Goal: Obtain resource: Download file/media

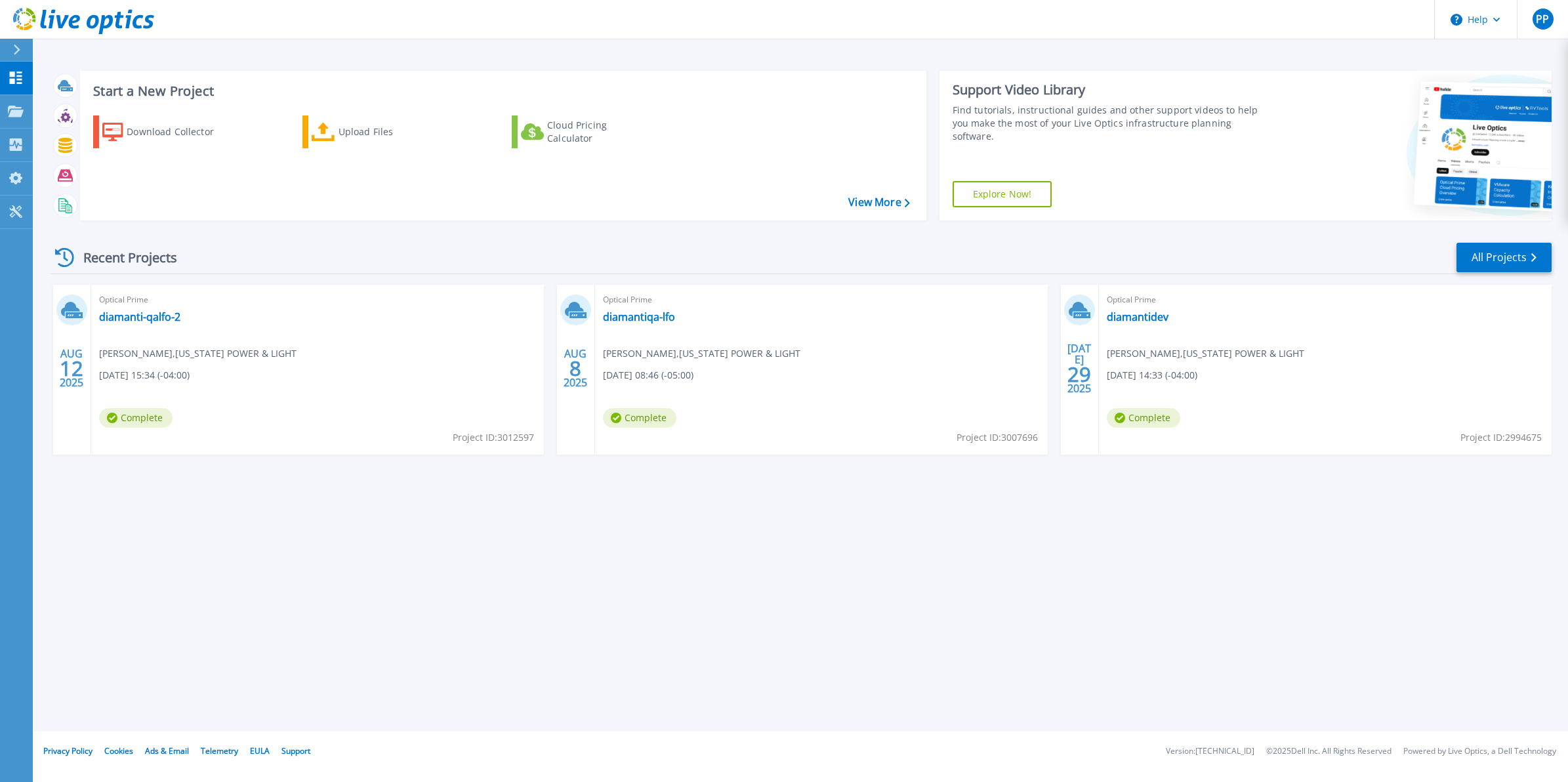
click at [1278, 332] on div "Optical Prime diamantidev Praneeth padma , FLORIDA POWER & LIGHT 07/29/2025, 14…" at bounding box center [1326, 370] width 453 height 170
click at [17, 104] on link "Projects Projects" at bounding box center [16, 112] width 32 height 33
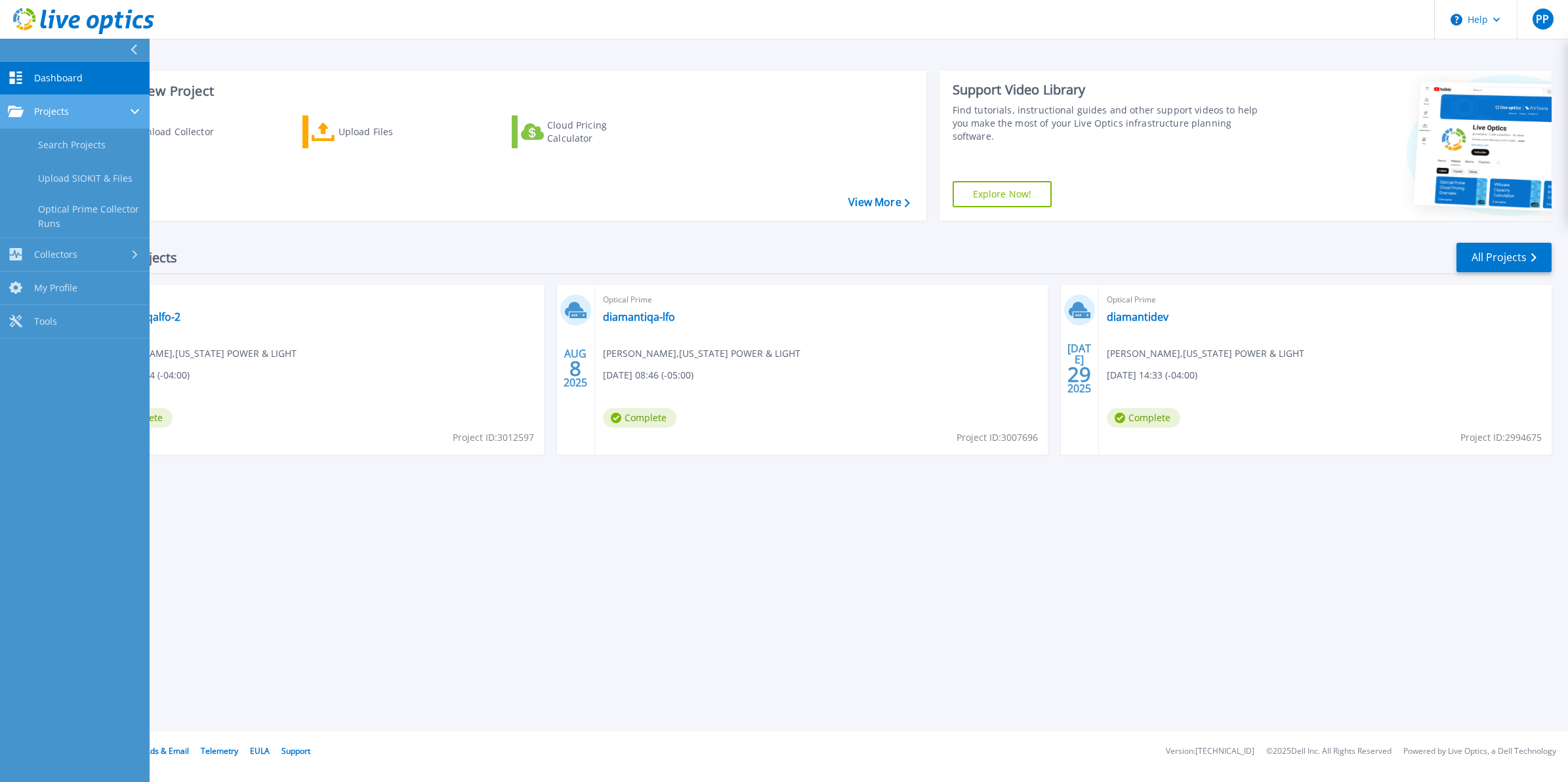
click at [50, 116] on span "Projects" at bounding box center [51, 111] width 35 height 12
click at [359, 245] on div "Recent Projects All Projects" at bounding box center [801, 257] width 1502 height 32
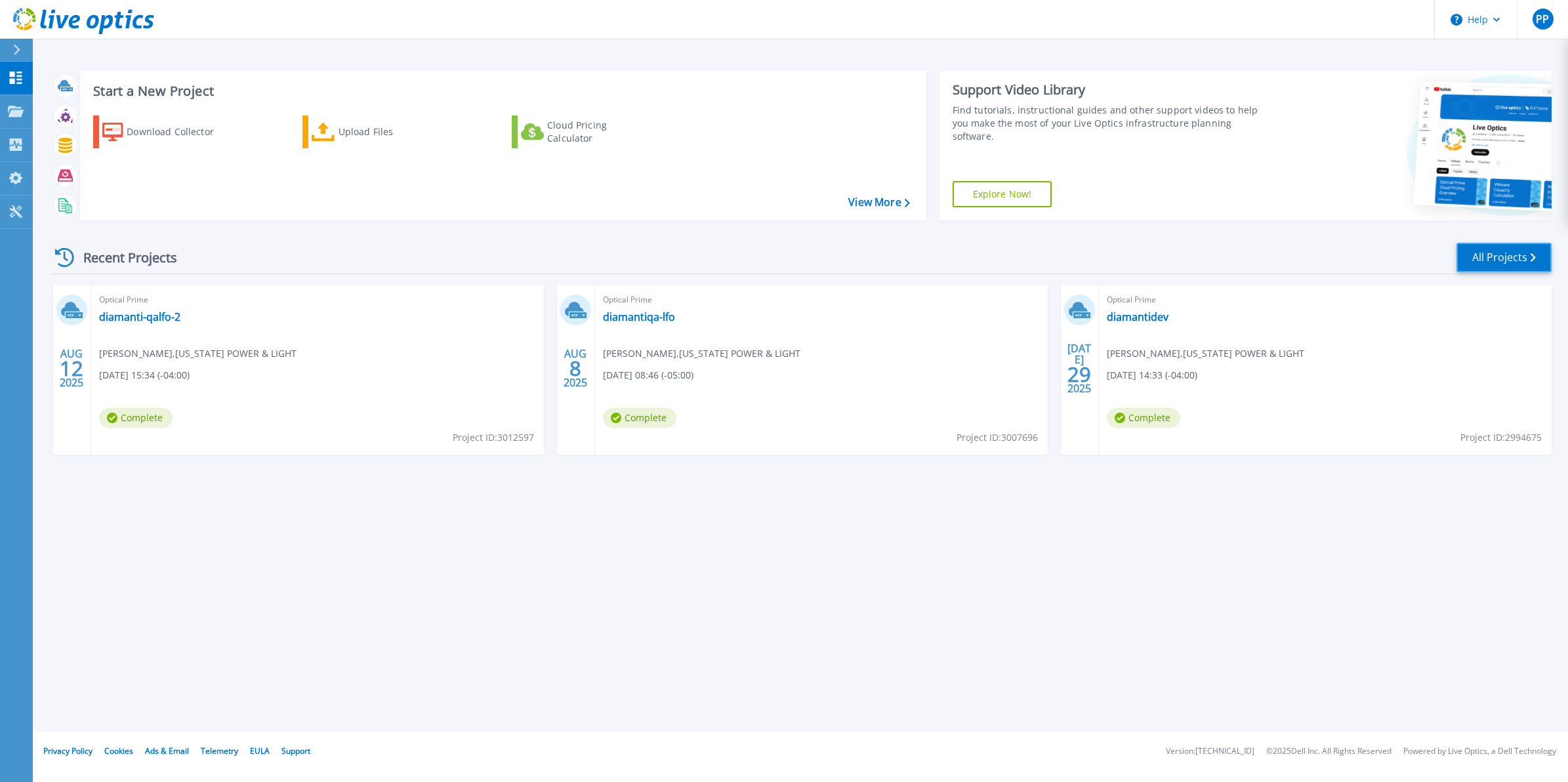
click at [1468, 264] on link "All Projects" at bounding box center [1504, 257] width 95 height 29
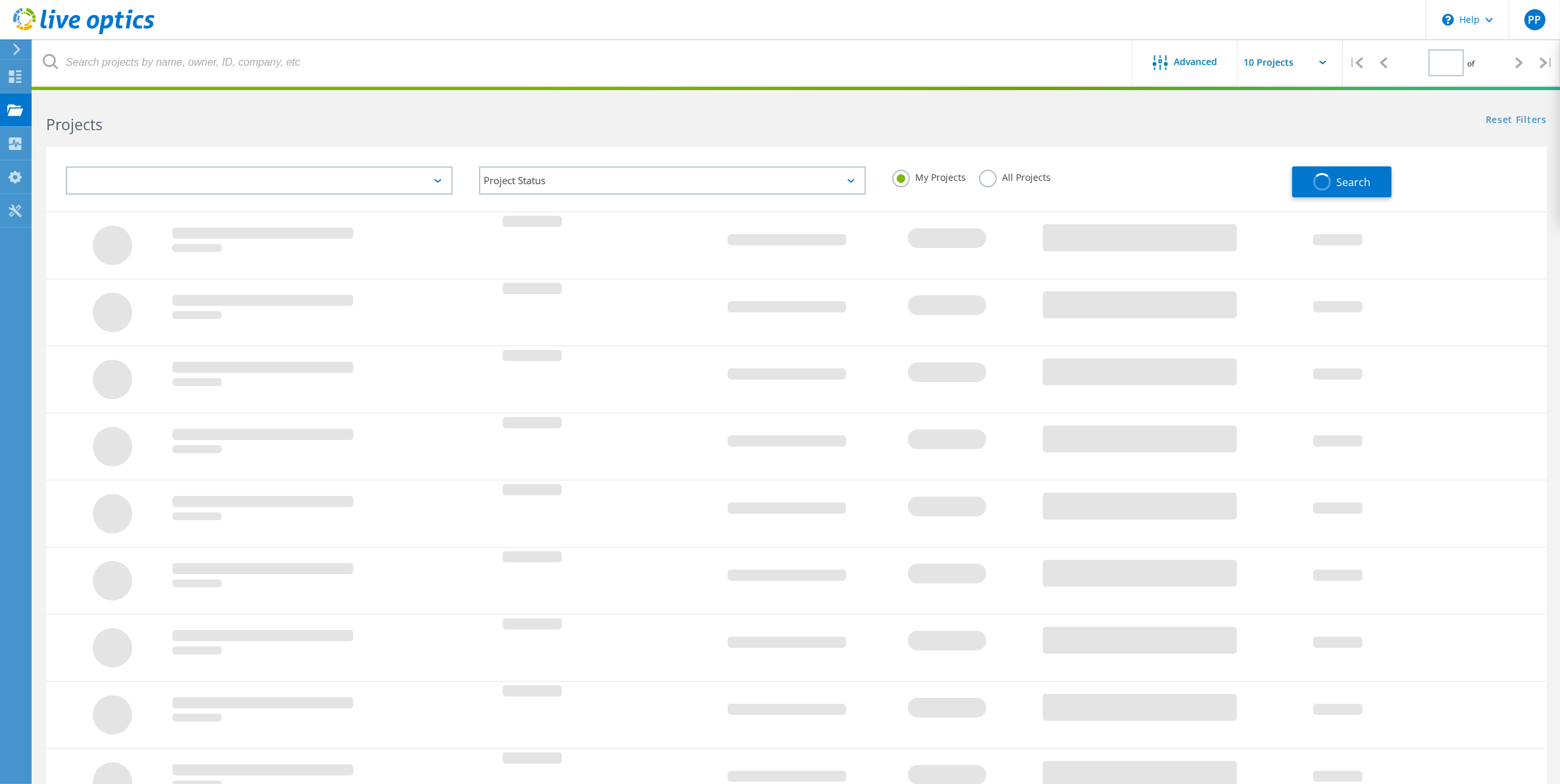
type input "1"
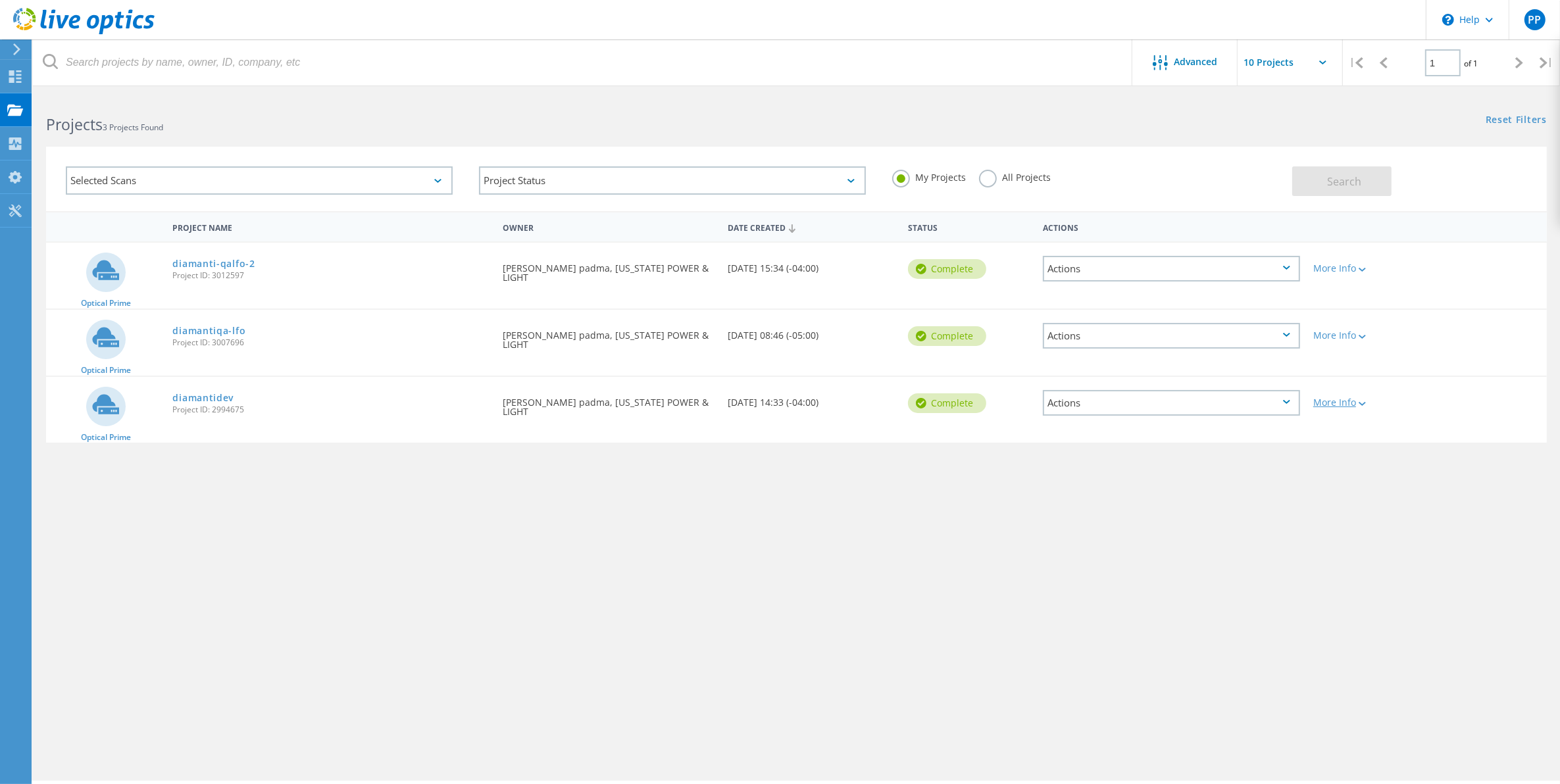
click at [1369, 403] on div "More Info" at bounding box center [1367, 403] width 106 height 10
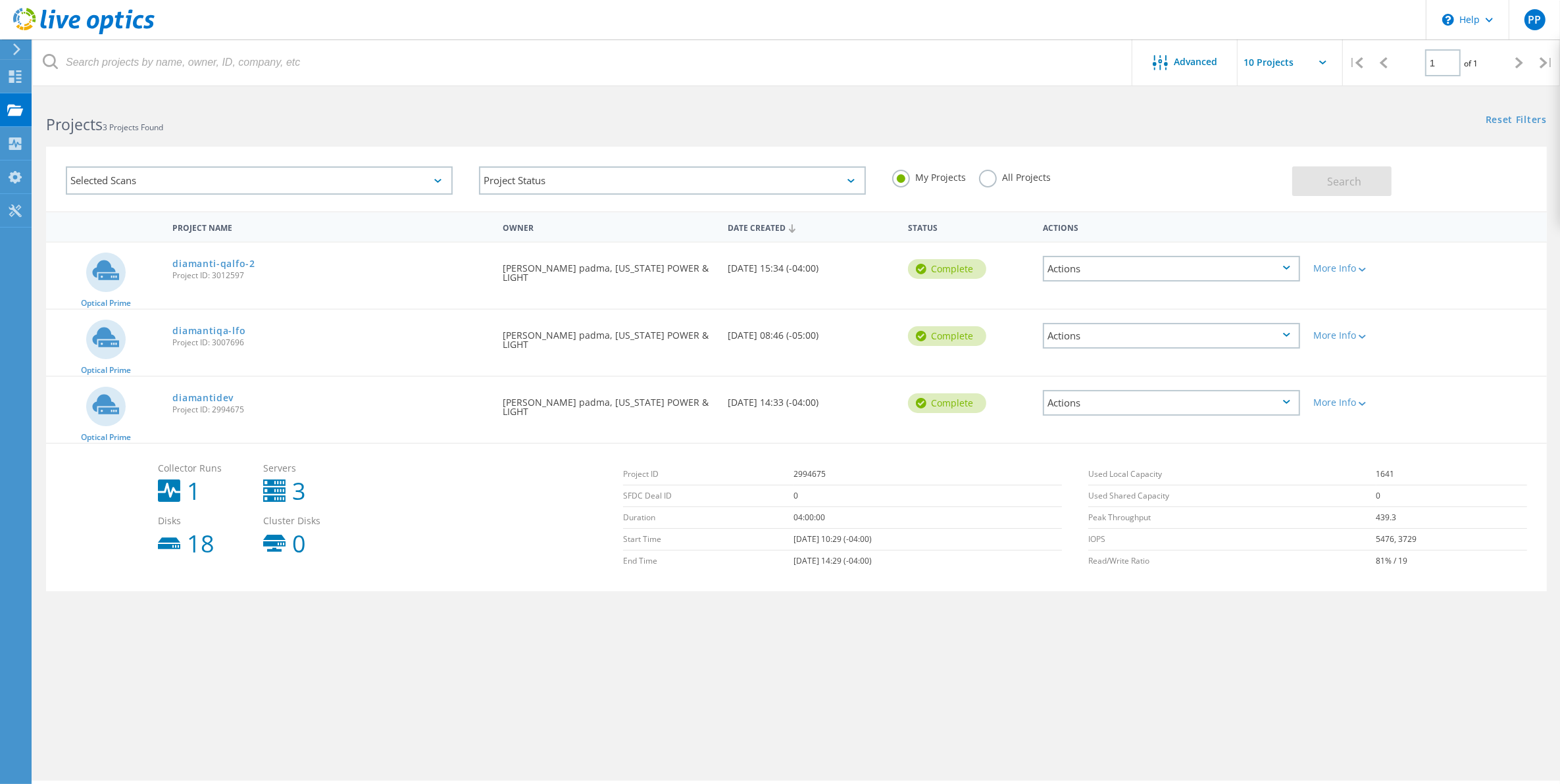
click at [1281, 391] on div "Actions" at bounding box center [1172, 403] width 257 height 25
click at [1251, 432] on div "Delete" at bounding box center [1172, 434] width 255 height 21
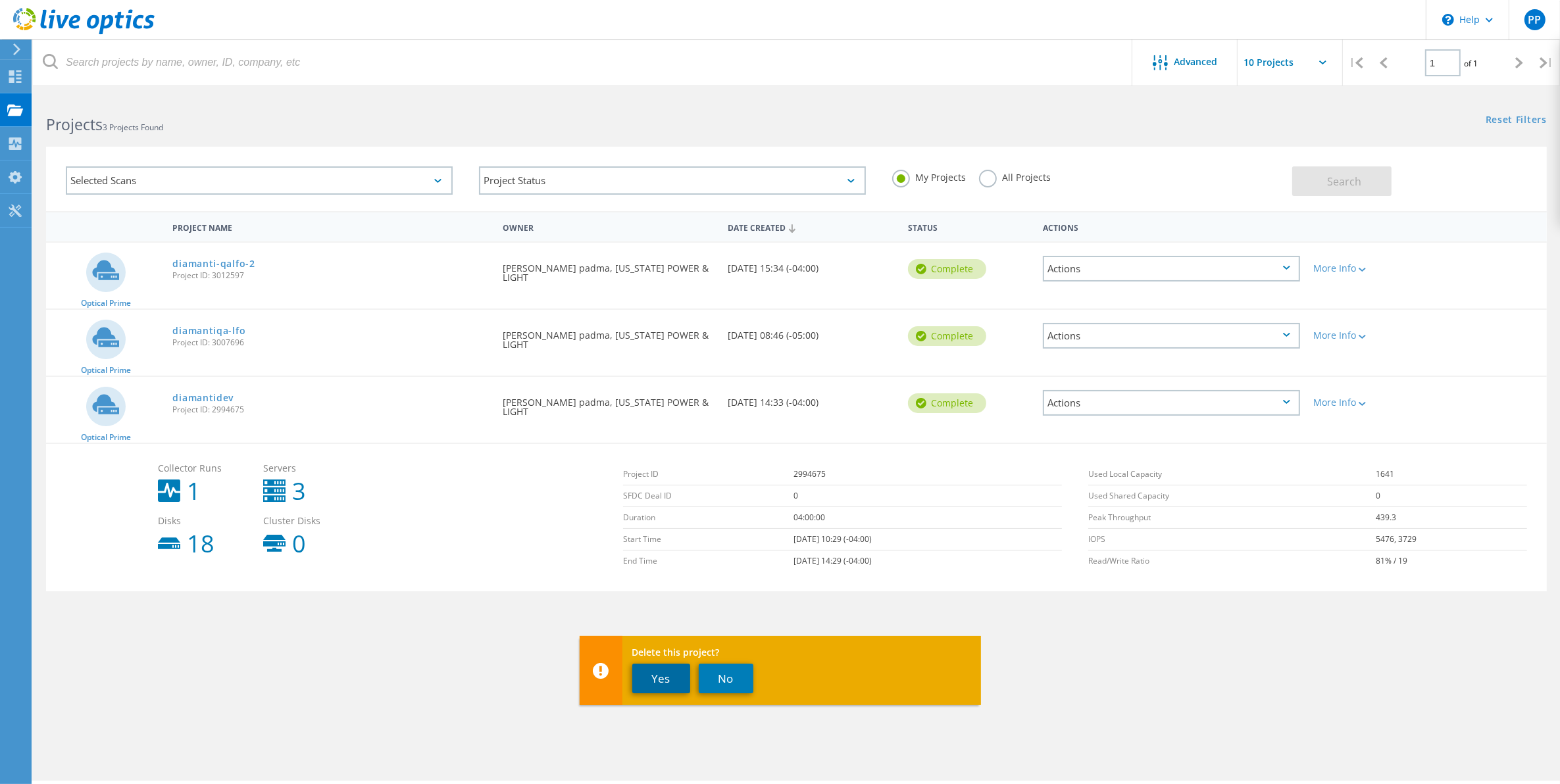
click at [672, 678] on button "Yes" at bounding box center [661, 678] width 58 height 29
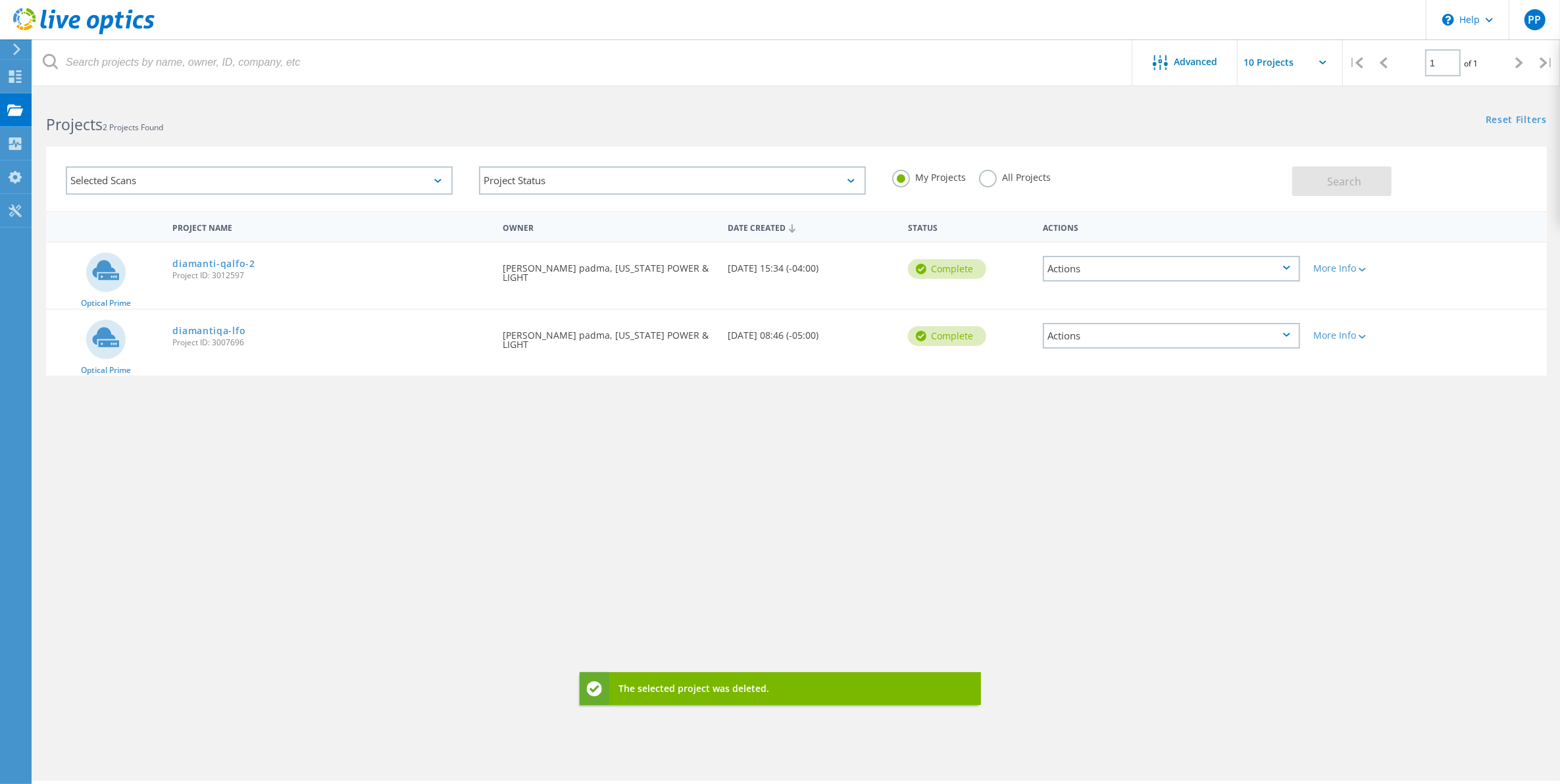
click at [891, 527] on div "Project Name Owner Date Created Status Actions Optical Prime diamanti-qalfo-2 P…" at bounding box center [796, 382] width 1501 height 342
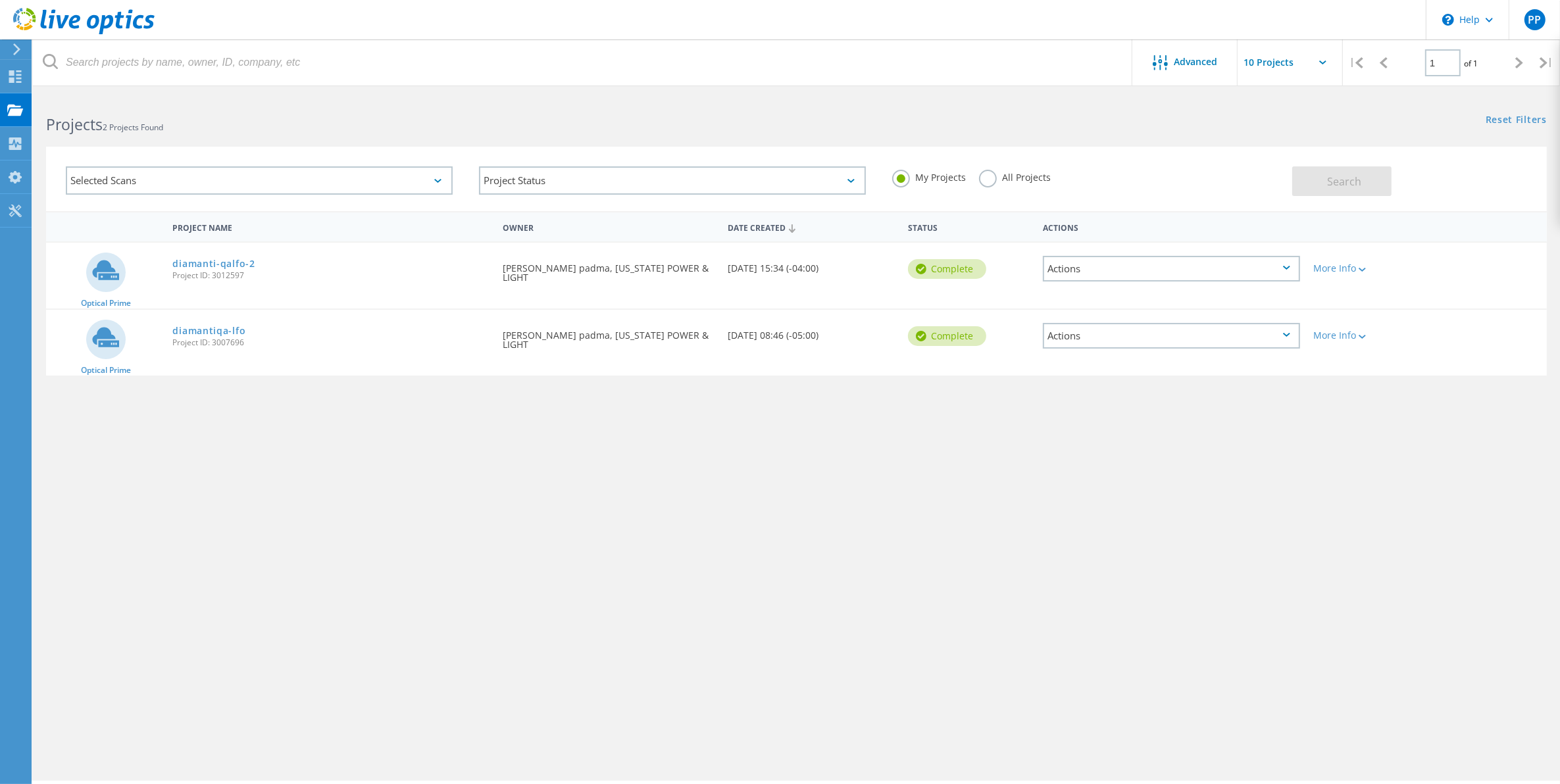
click at [1285, 266] on icon at bounding box center [1286, 267] width 7 height 4
click at [1195, 301] on div "Delete" at bounding box center [1172, 300] width 255 height 21
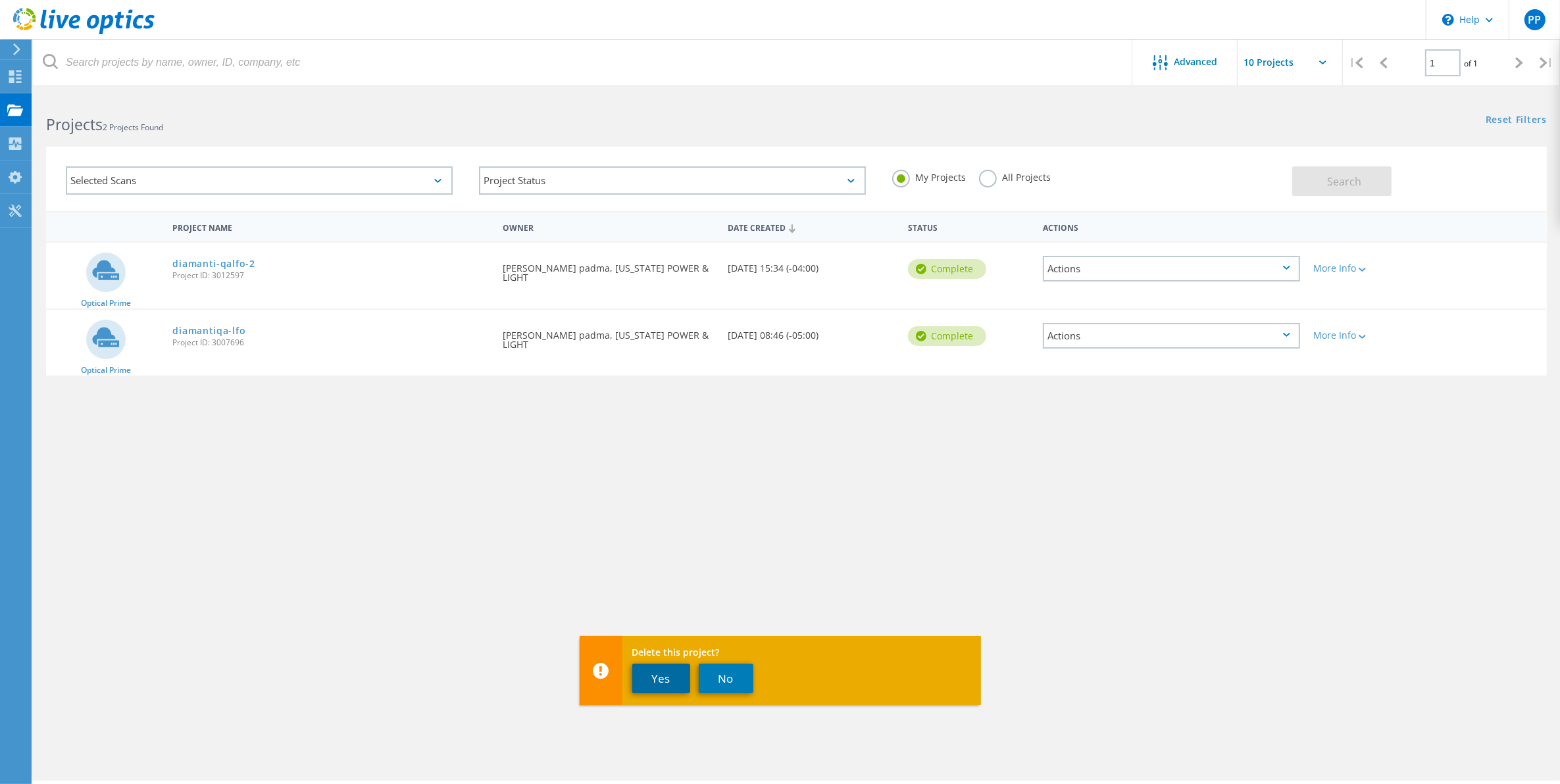
click at [655, 678] on button "Yes" at bounding box center [661, 678] width 58 height 29
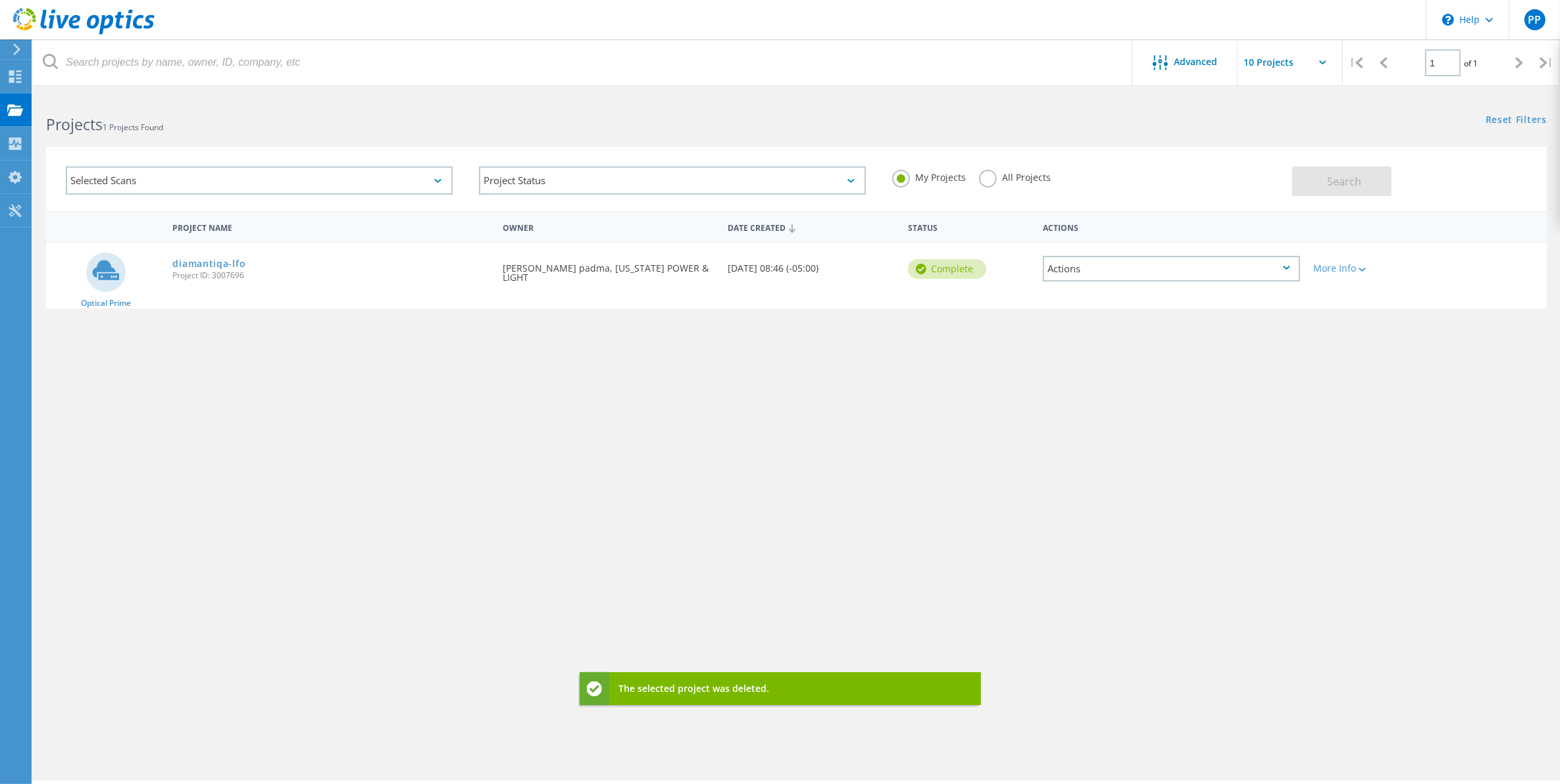
click at [609, 517] on div "Project Name Owner Date Created Status Actions Optical Prime diamantiqa-lfo Pro…" at bounding box center [796, 382] width 1501 height 342
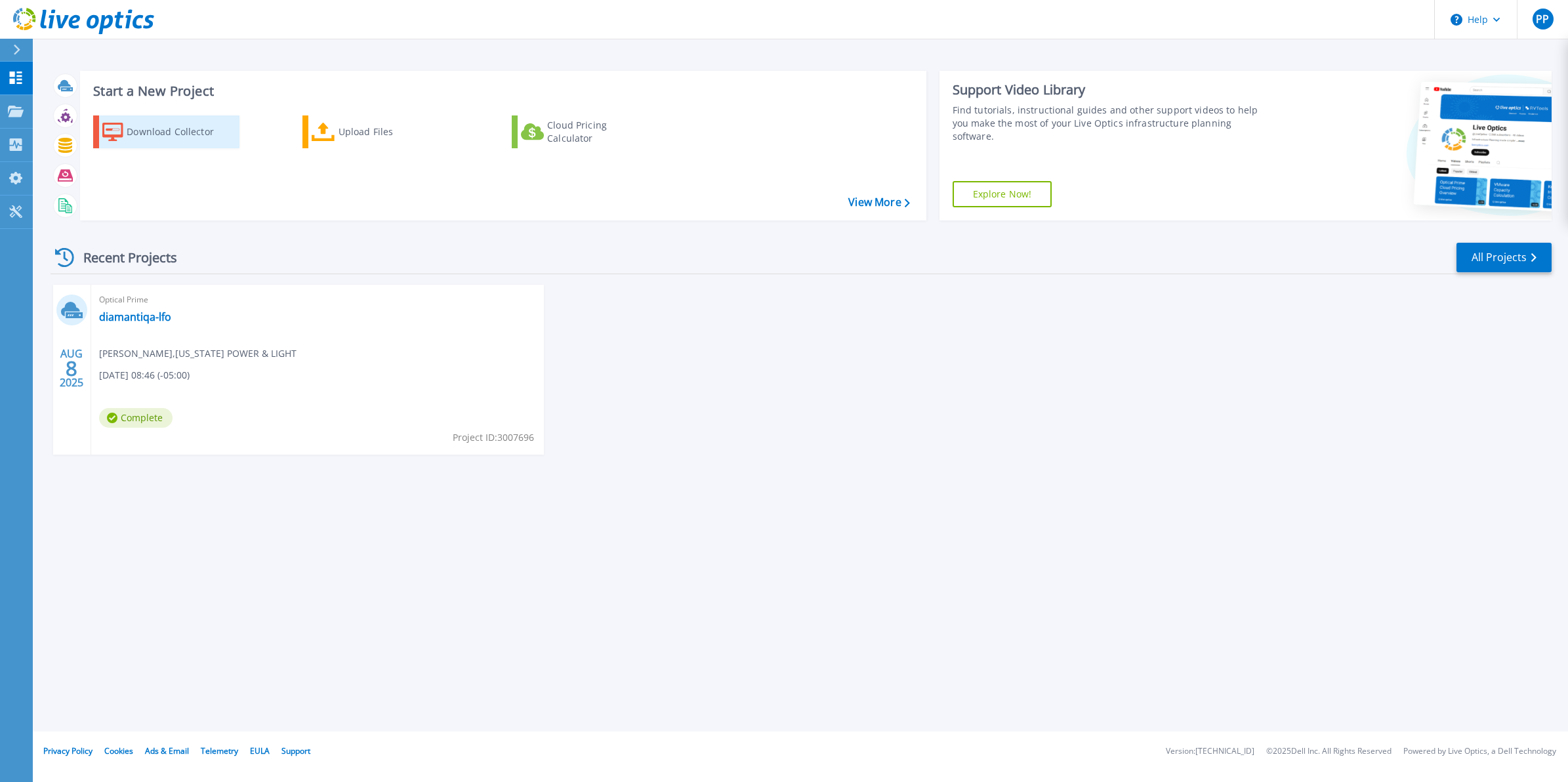
click at [205, 138] on div "Download Collector" at bounding box center [179, 131] width 105 height 26
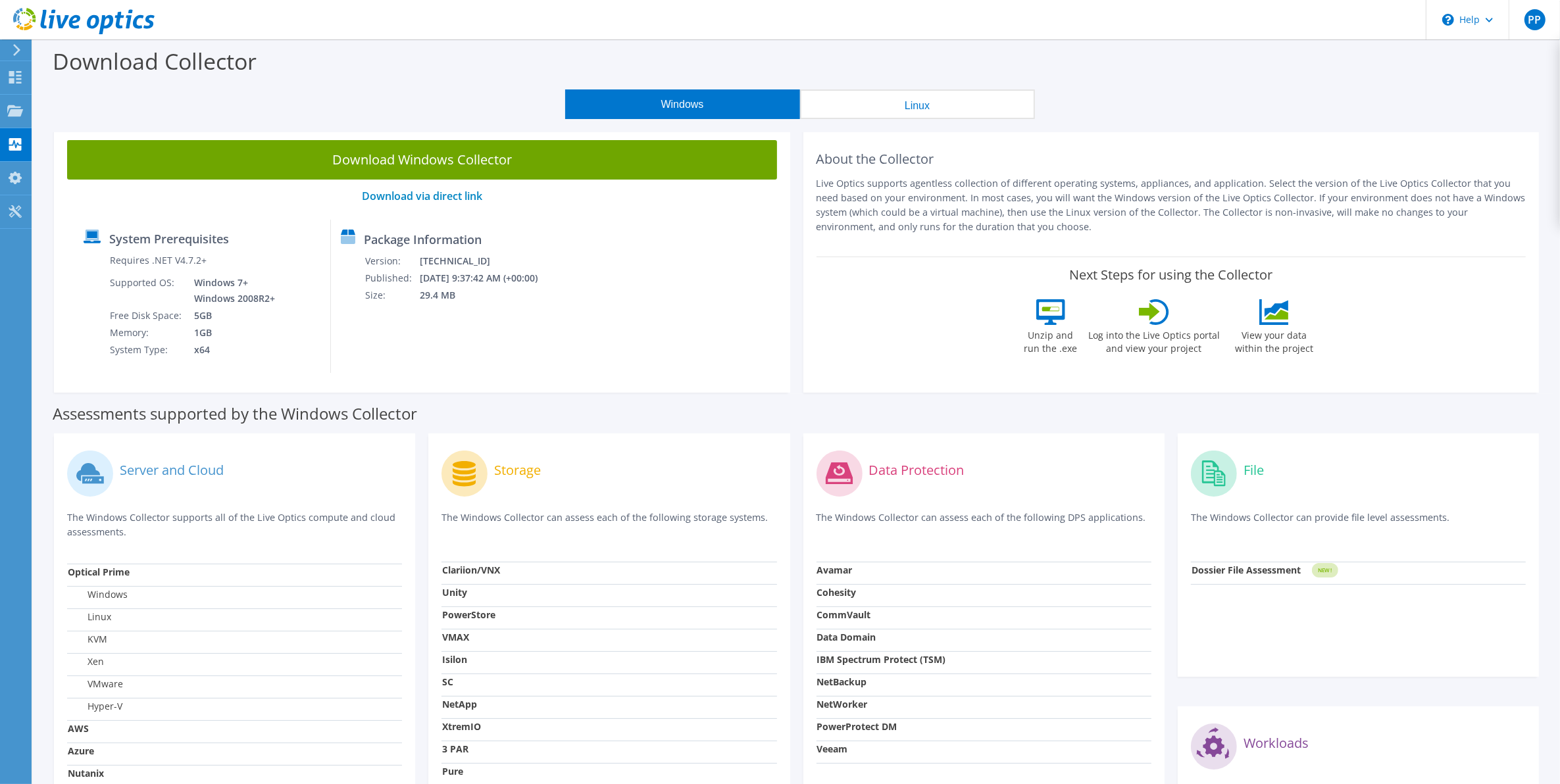
click at [862, 110] on button "Linux" at bounding box center [918, 104] width 235 height 29
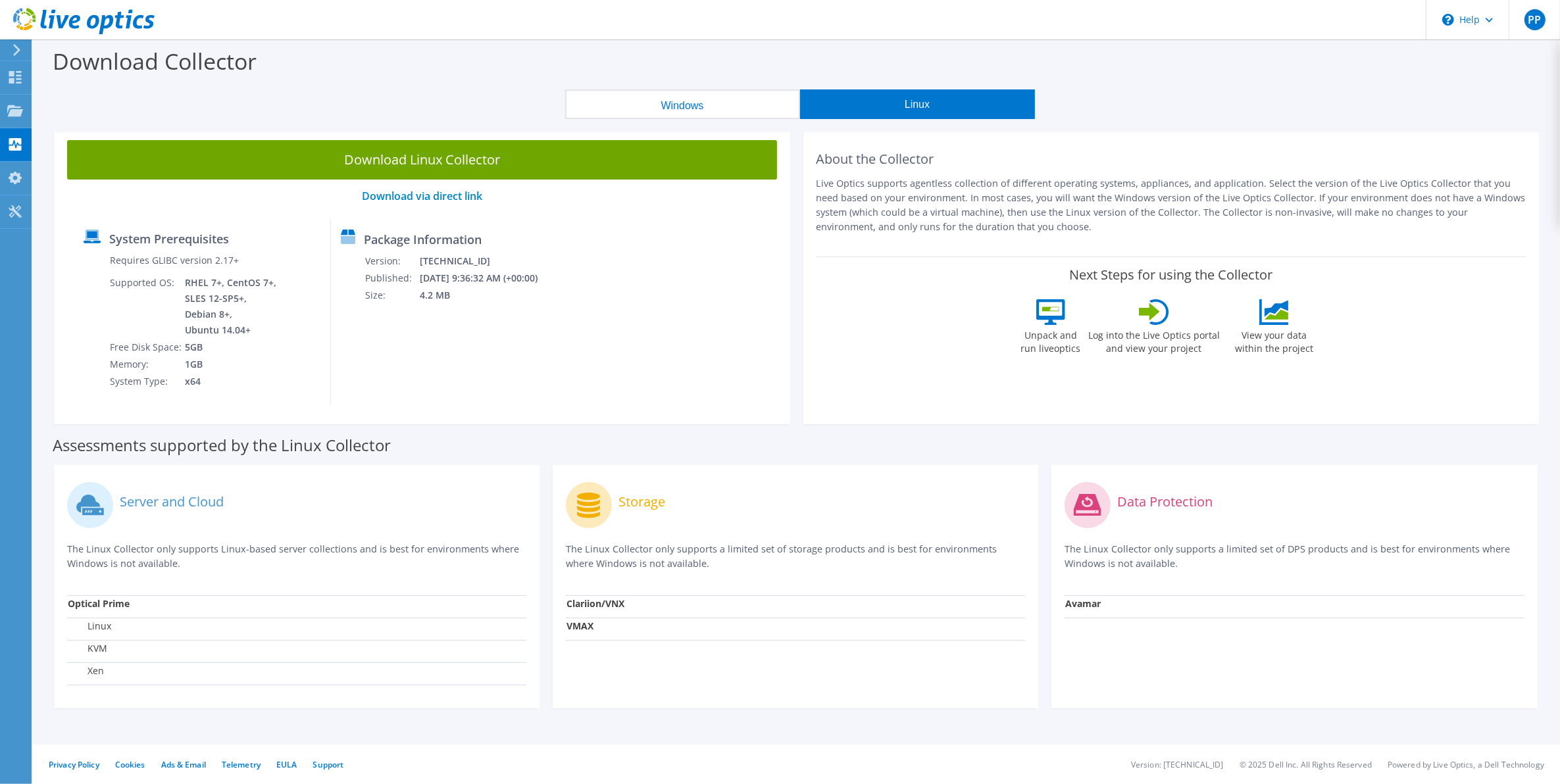
click at [718, 110] on button "Windows" at bounding box center [683, 104] width 235 height 29
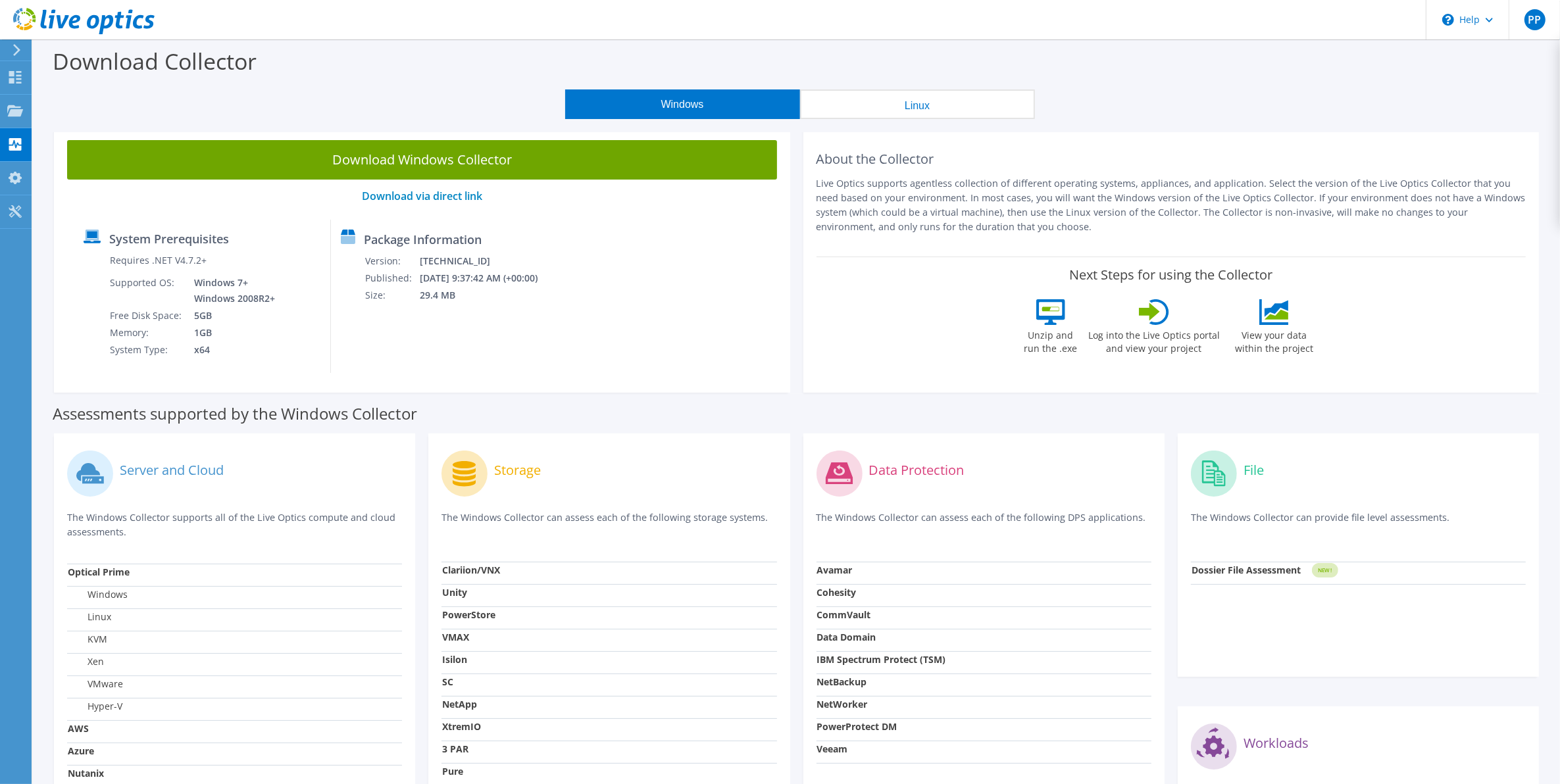
click at [953, 112] on button "Linux" at bounding box center [918, 104] width 235 height 29
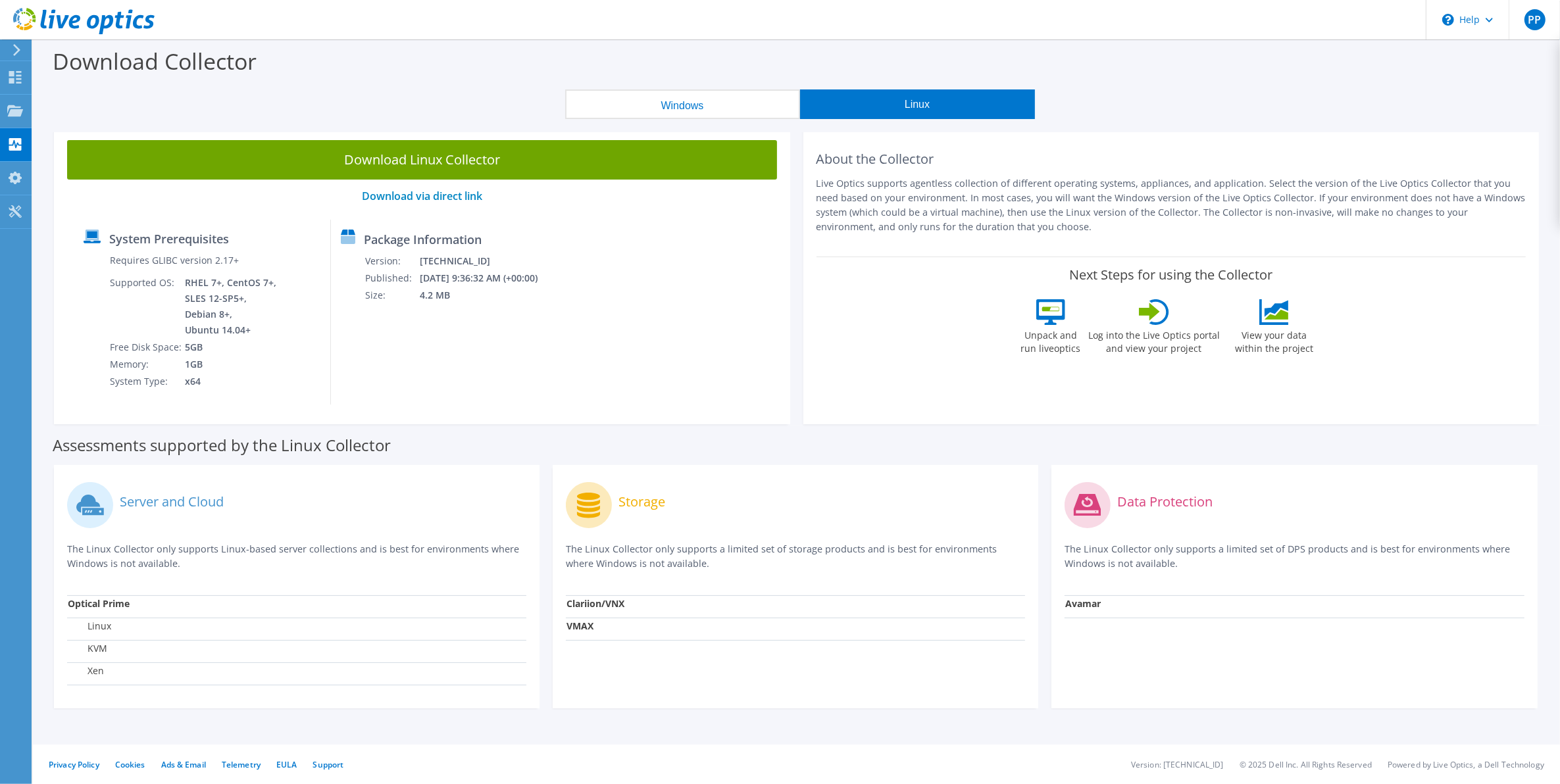
click at [385, 60] on div "Download Collector" at bounding box center [796, 64] width 1514 height 50
click at [741, 110] on button "Windows" at bounding box center [683, 104] width 235 height 29
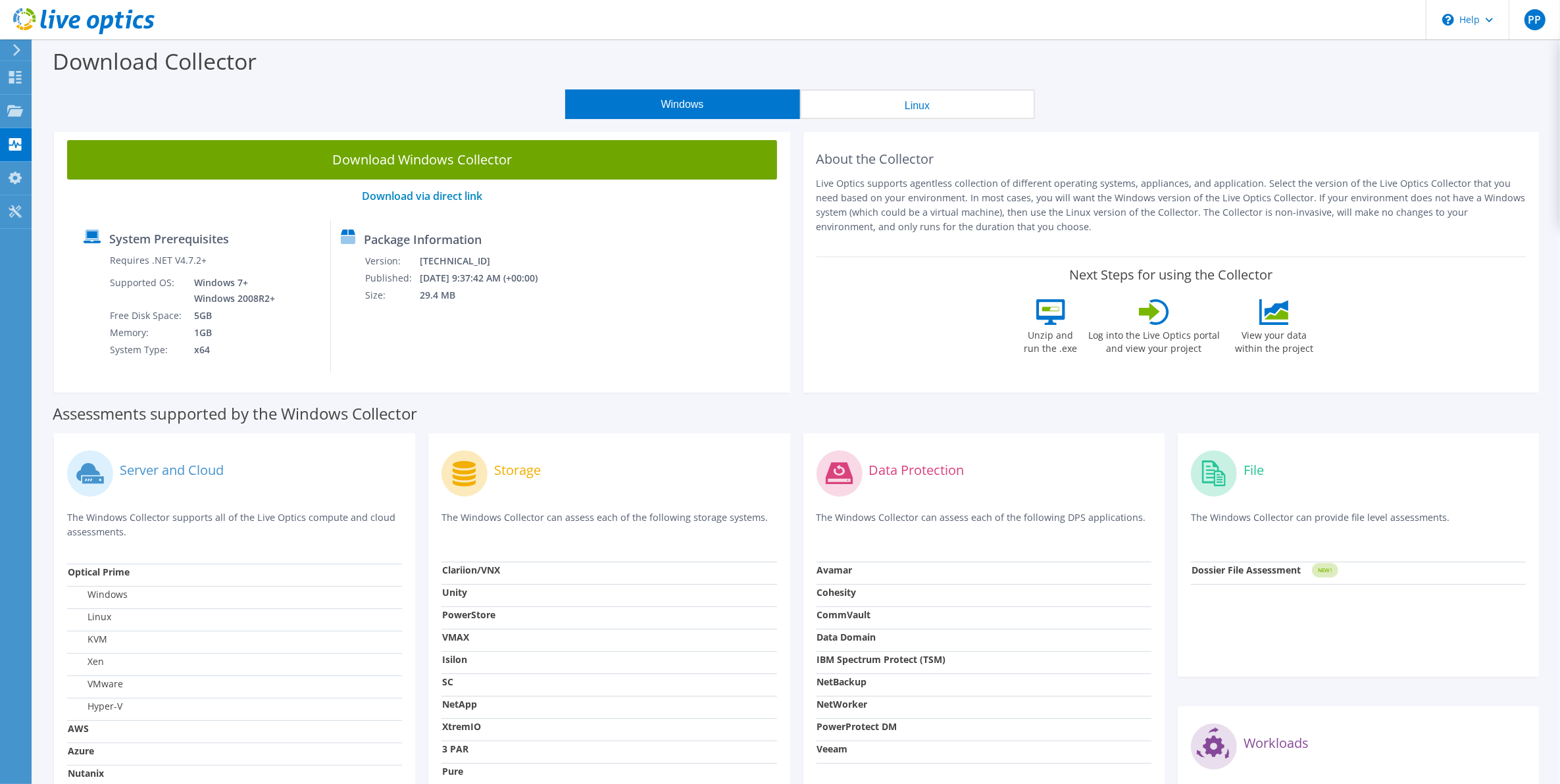
click at [888, 100] on button "Linux" at bounding box center [918, 104] width 235 height 29
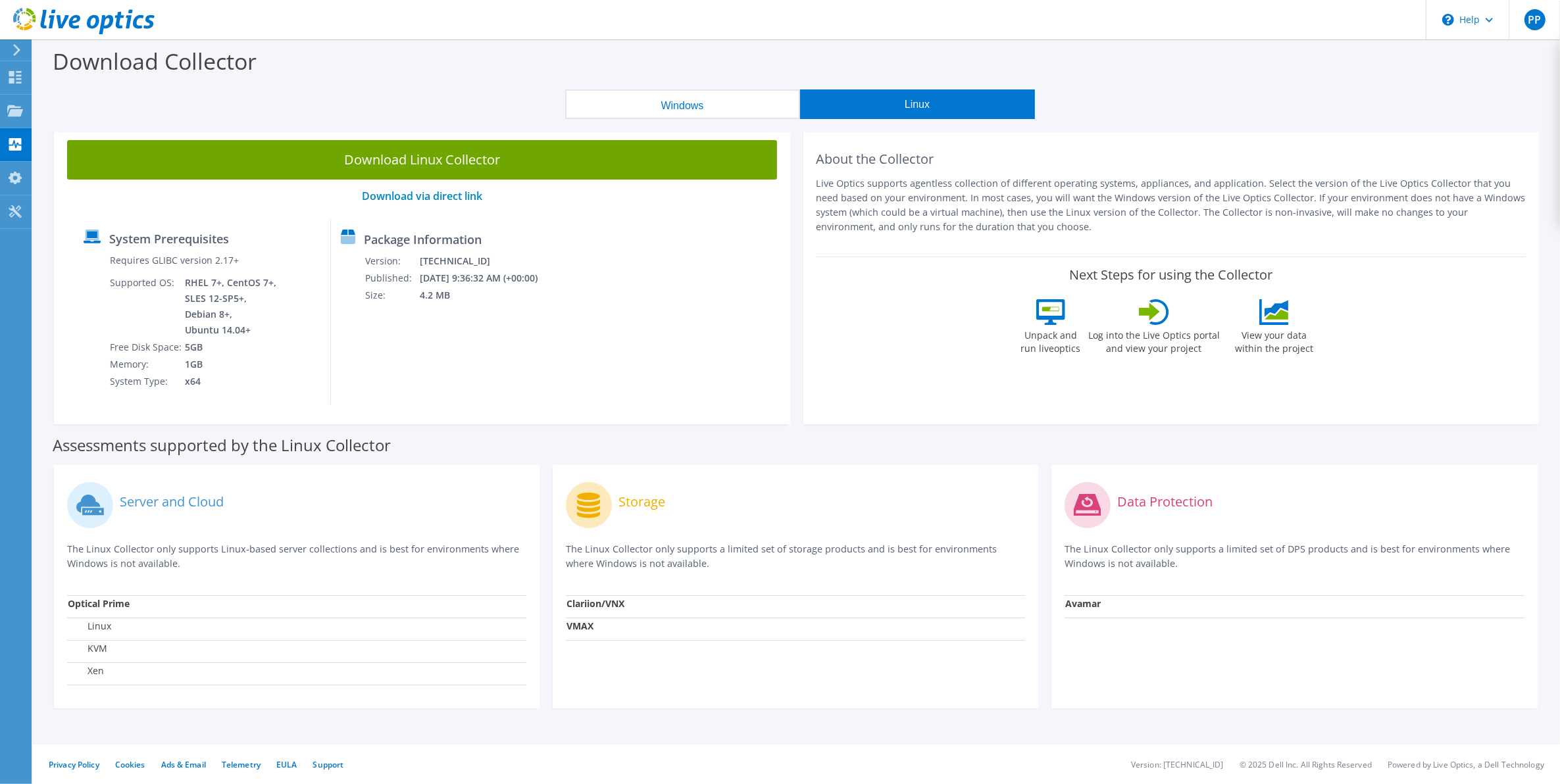
click at [736, 106] on button "Windows" at bounding box center [683, 104] width 235 height 29
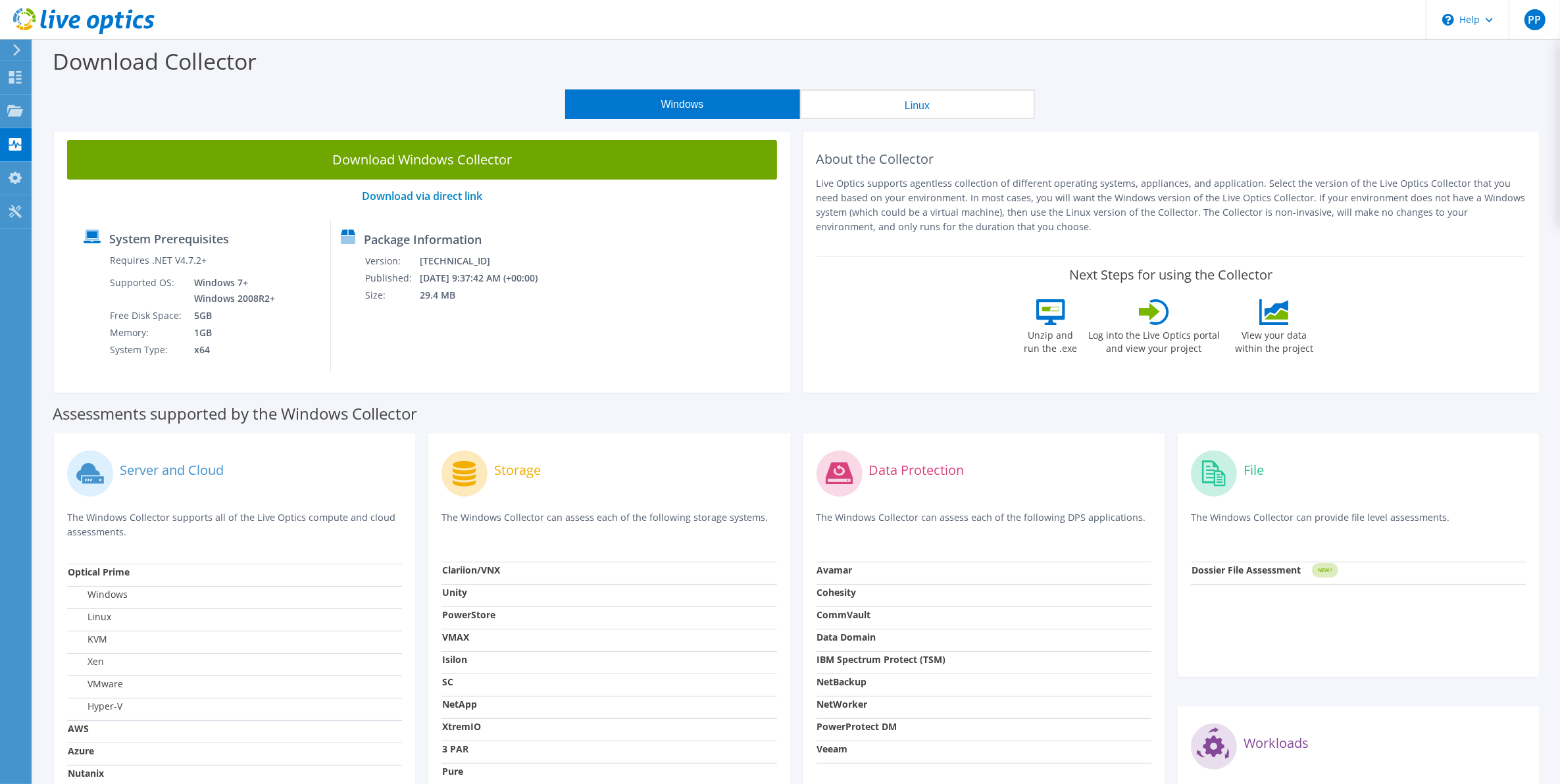
click at [869, 106] on button "Linux" at bounding box center [918, 104] width 235 height 29
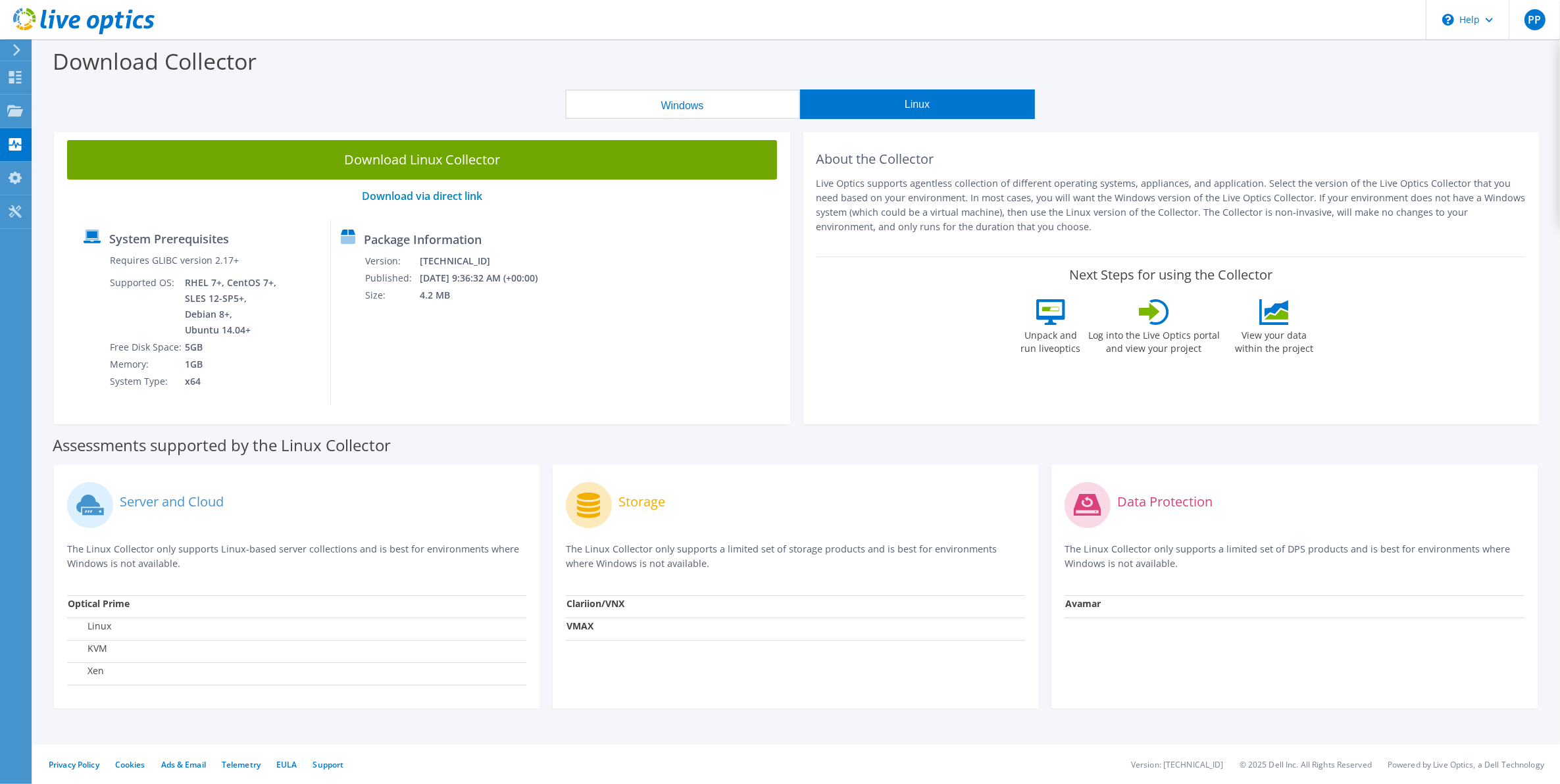
click at [757, 106] on button "Windows" at bounding box center [683, 104] width 235 height 29
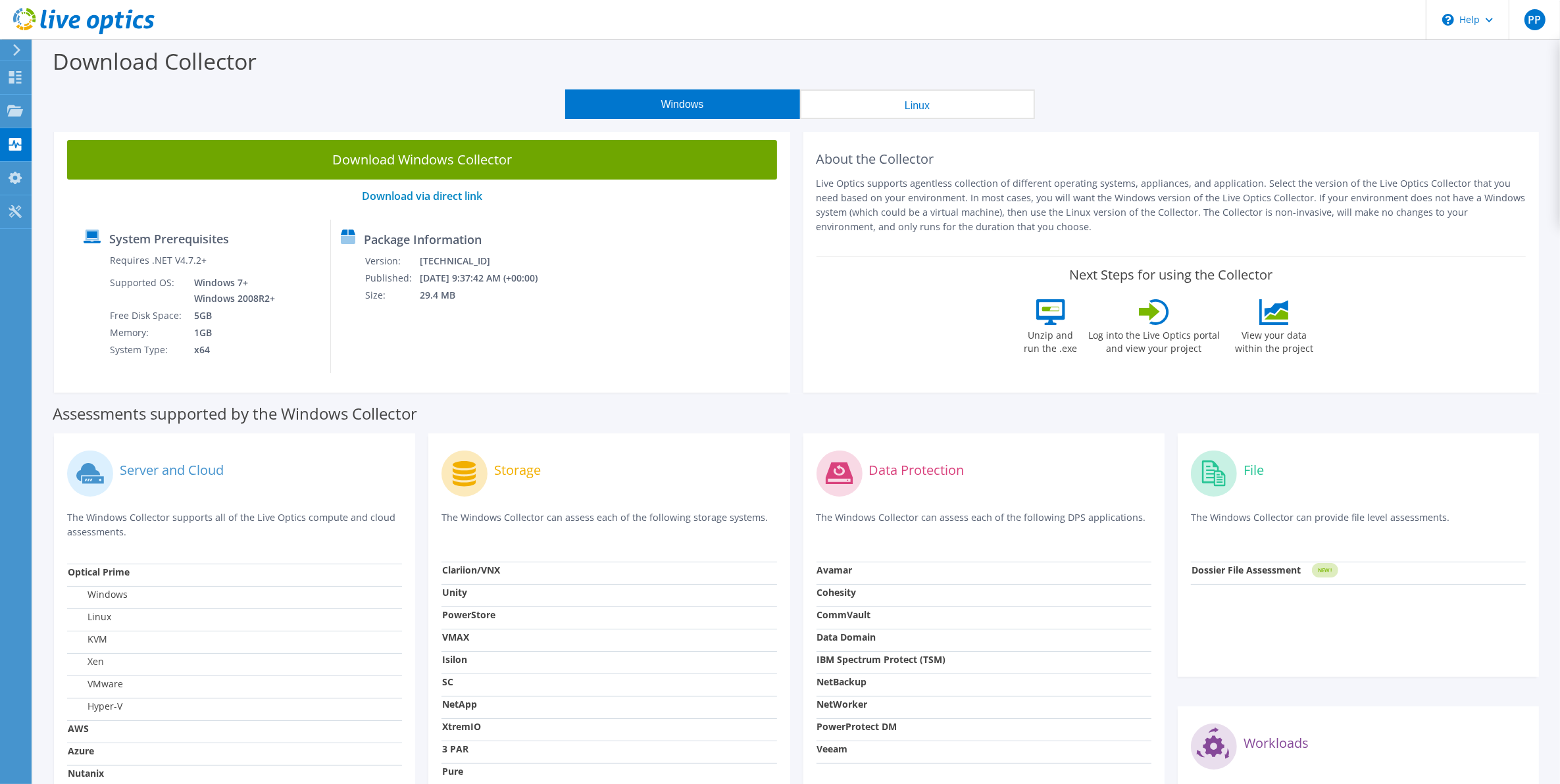
click at [874, 106] on button "Linux" at bounding box center [918, 104] width 235 height 29
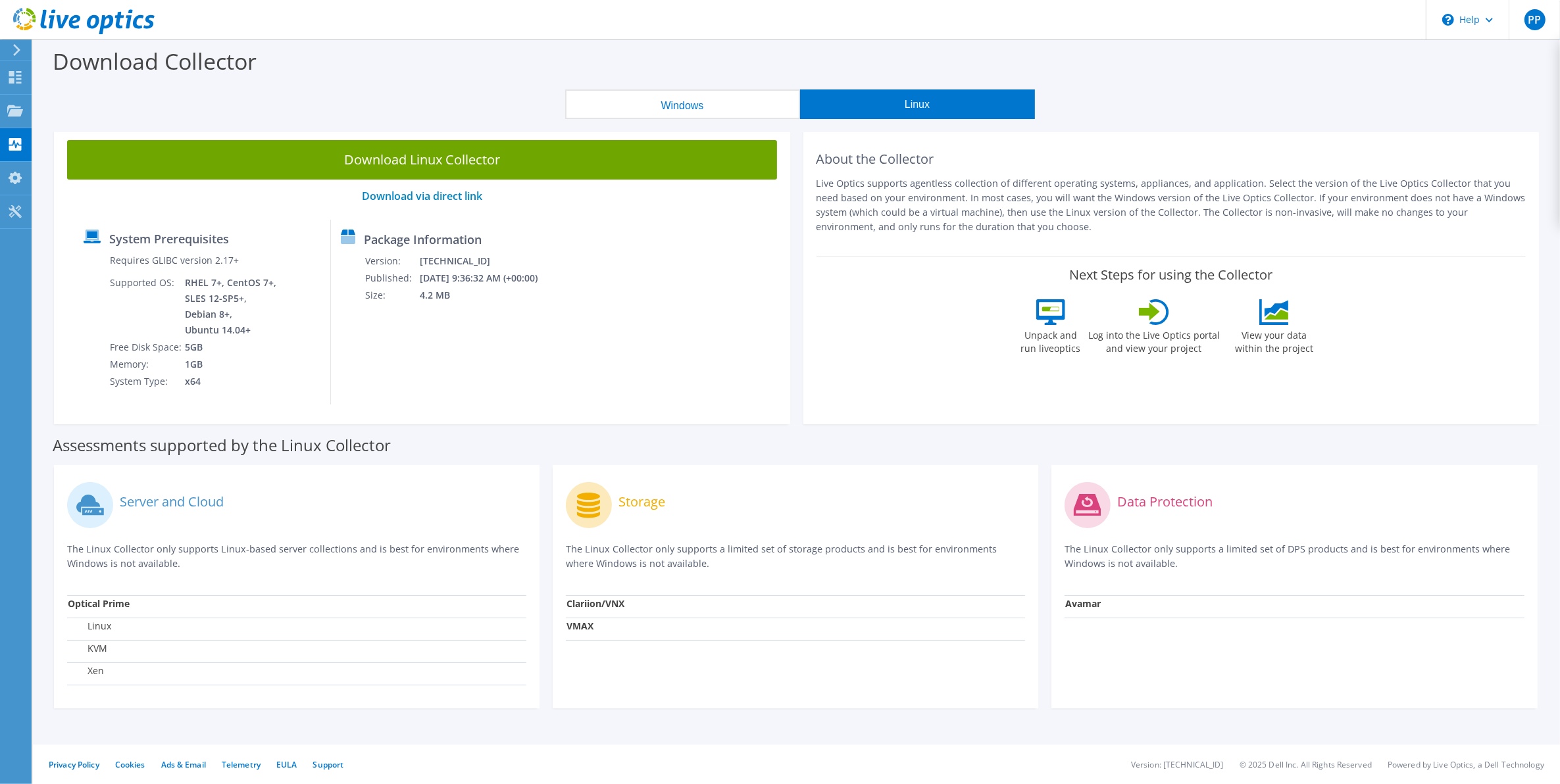
click at [734, 110] on button "Windows" at bounding box center [683, 104] width 235 height 29
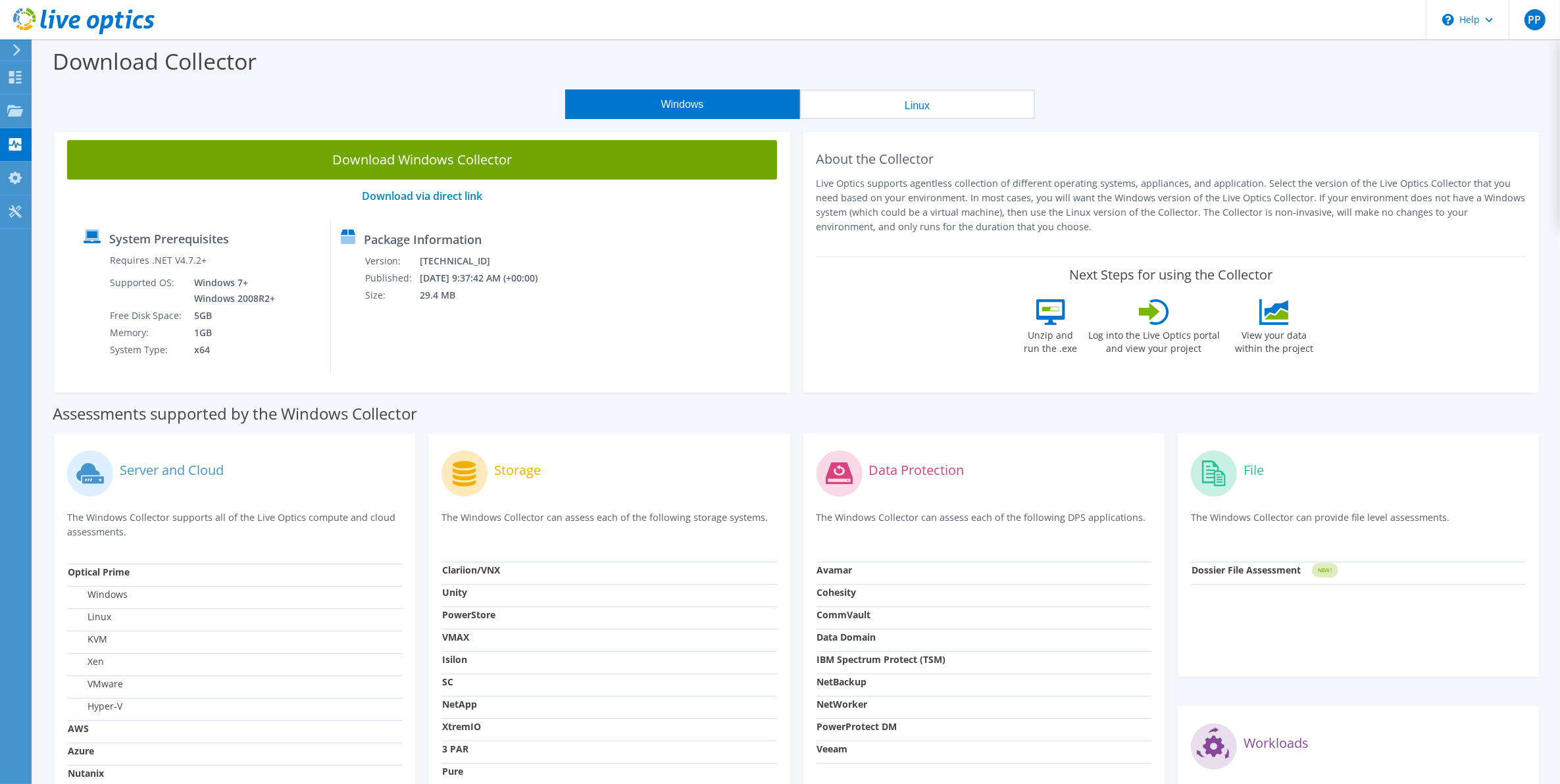
click at [906, 110] on button "Linux" at bounding box center [918, 104] width 235 height 29
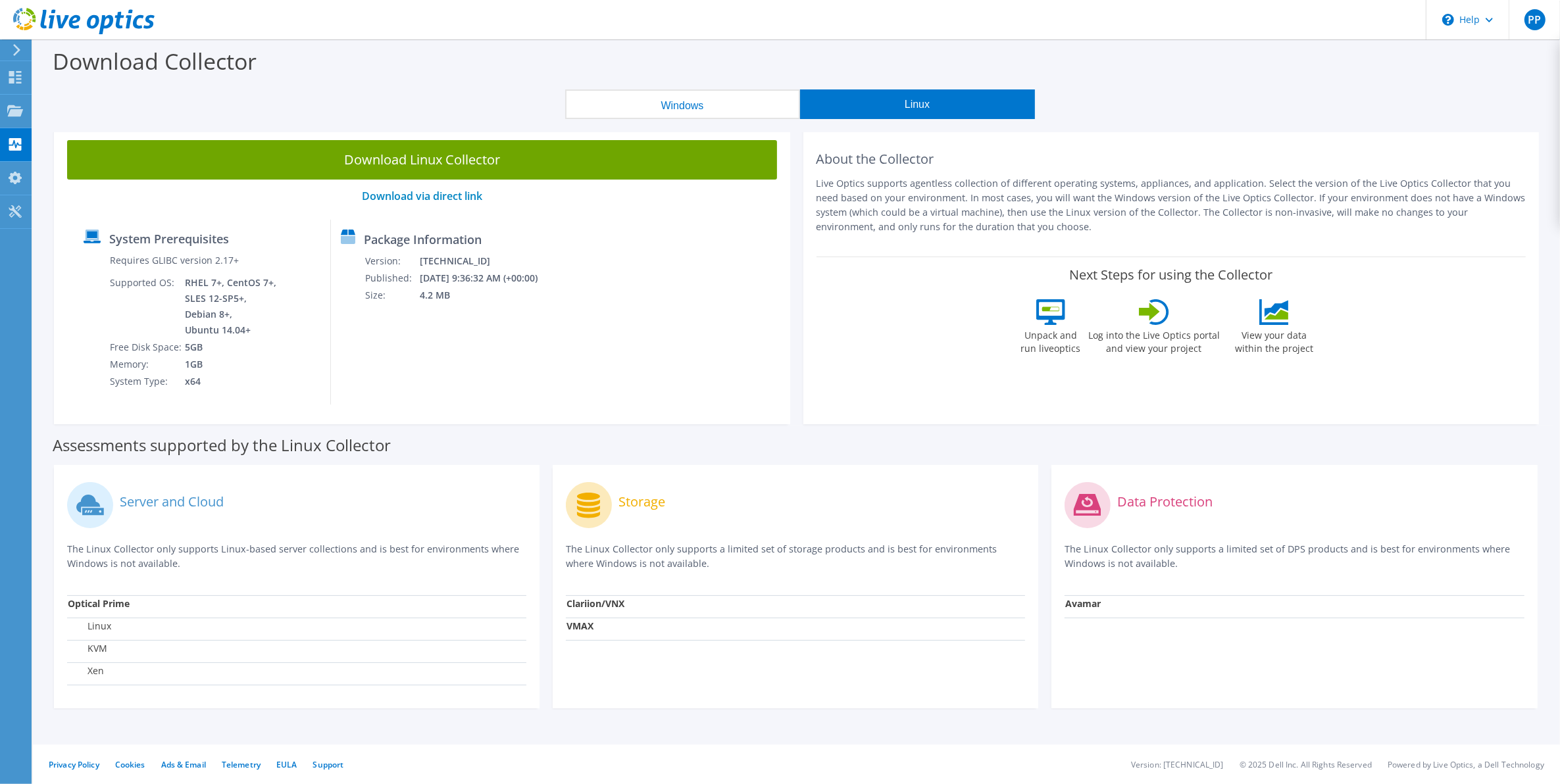
click at [715, 113] on button "Windows" at bounding box center [683, 104] width 235 height 29
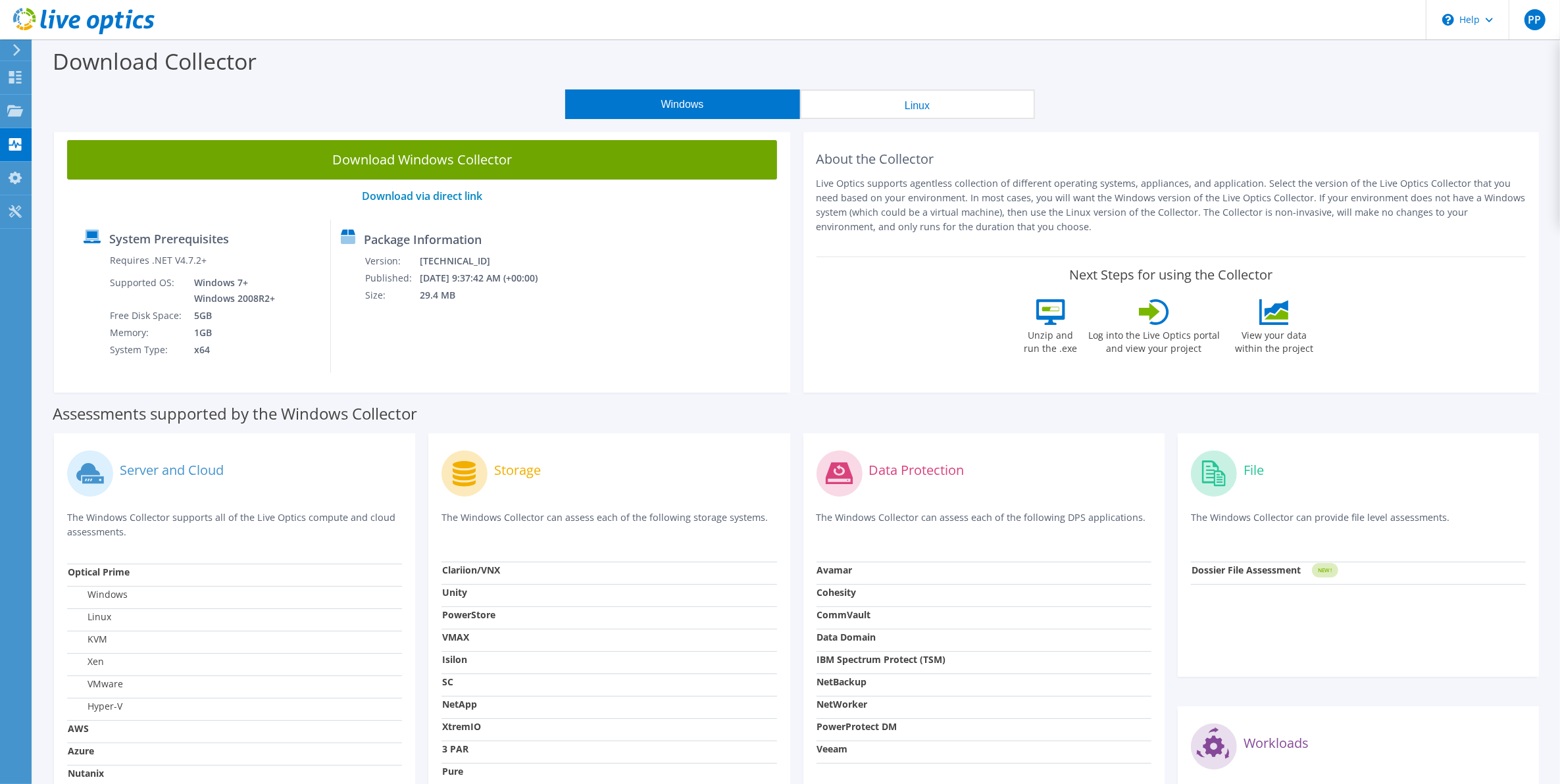
click at [902, 107] on button "Linux" at bounding box center [918, 104] width 235 height 29
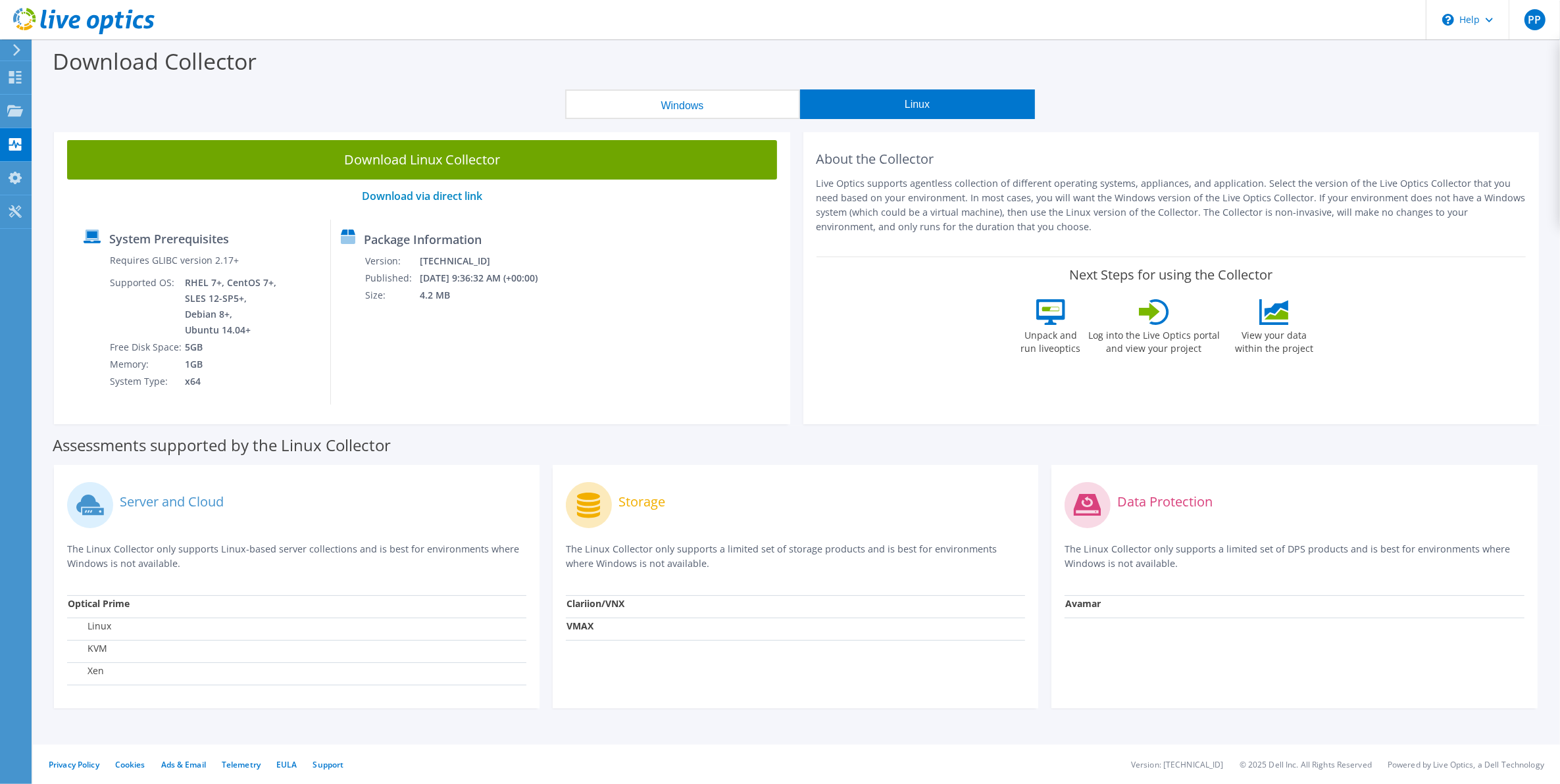
click at [759, 106] on button "Windows" at bounding box center [683, 104] width 235 height 29
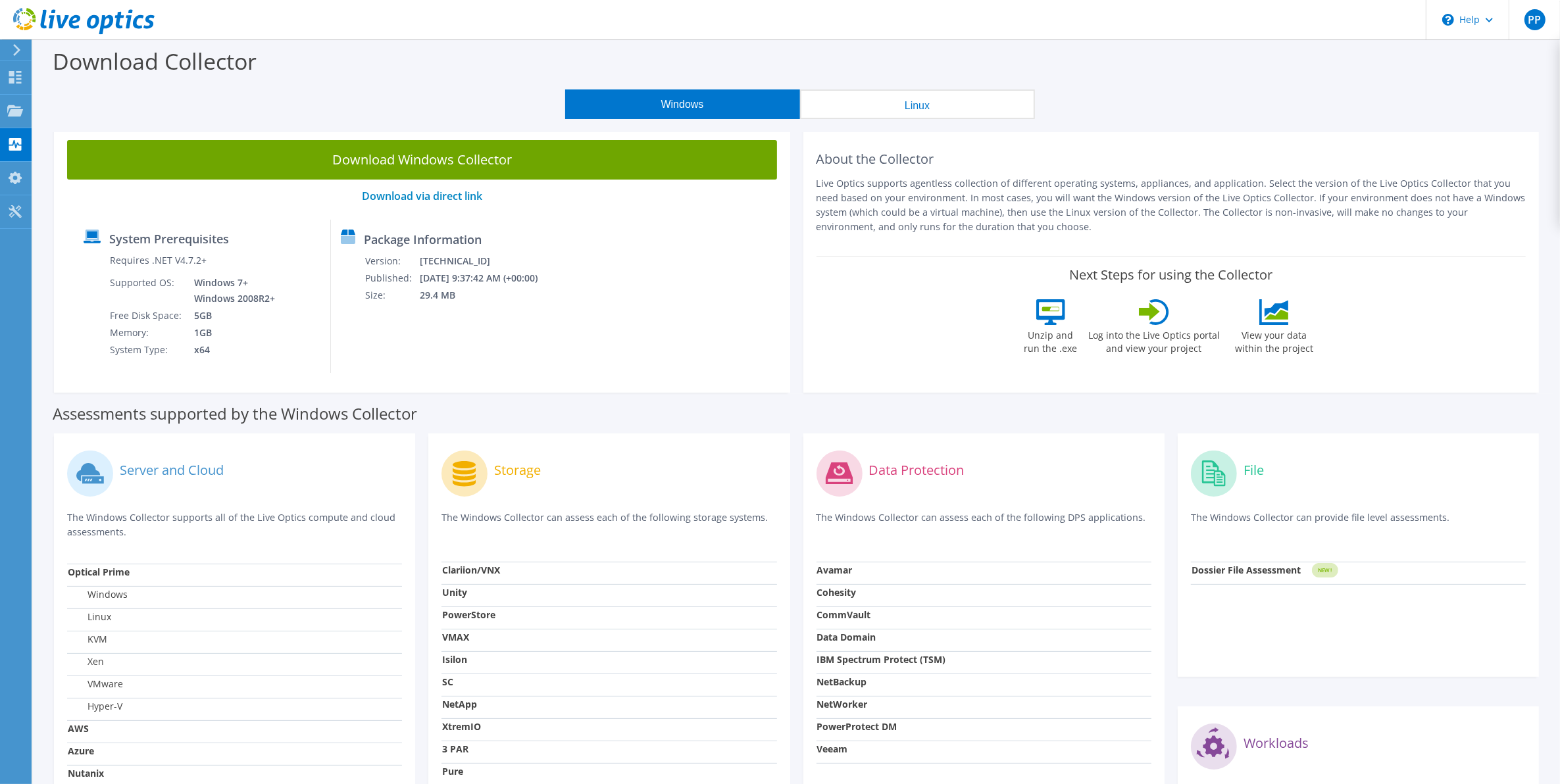
click at [931, 112] on button "Linux" at bounding box center [918, 104] width 235 height 29
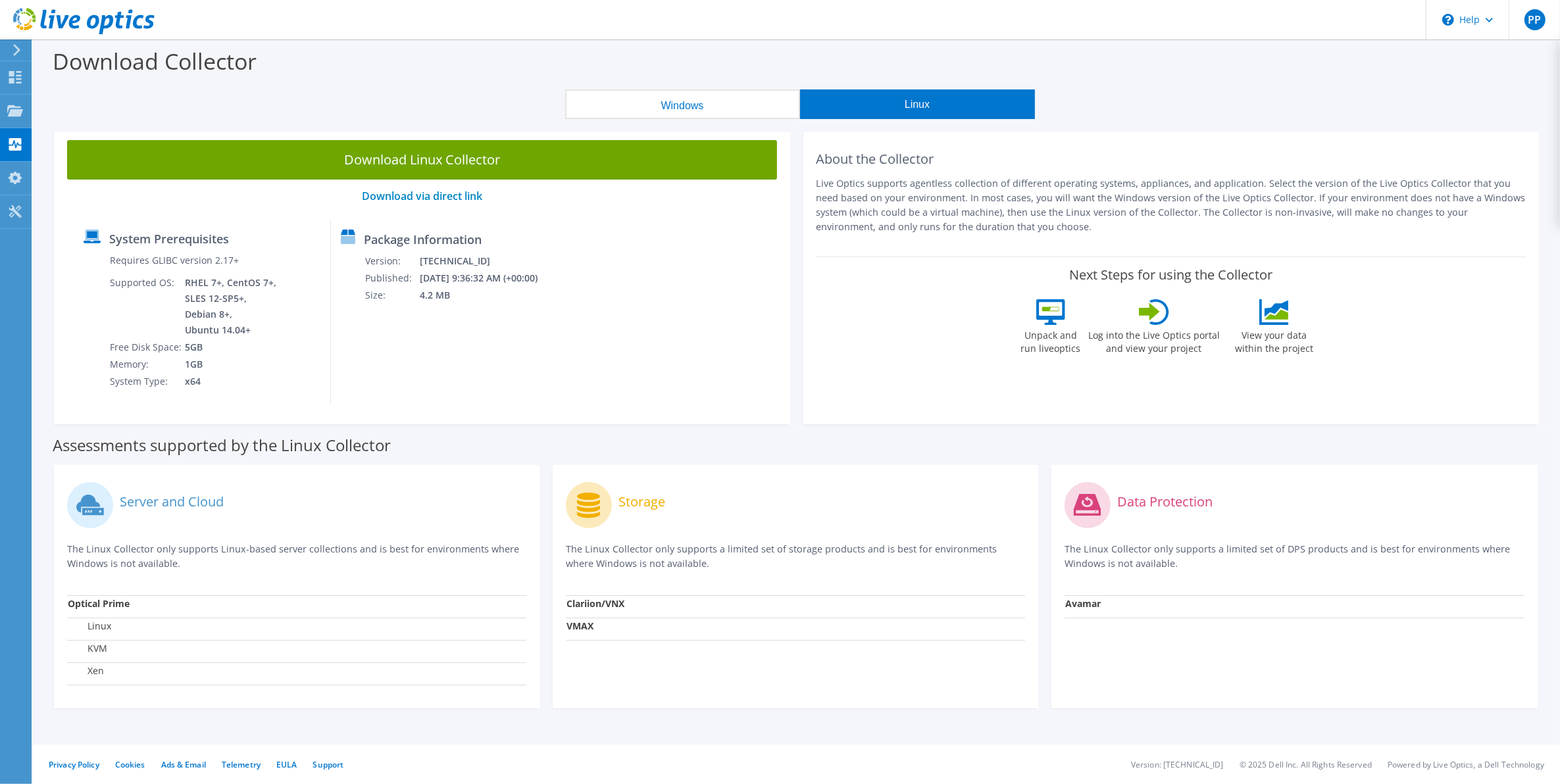
click at [708, 106] on button "Windows" at bounding box center [683, 104] width 235 height 29
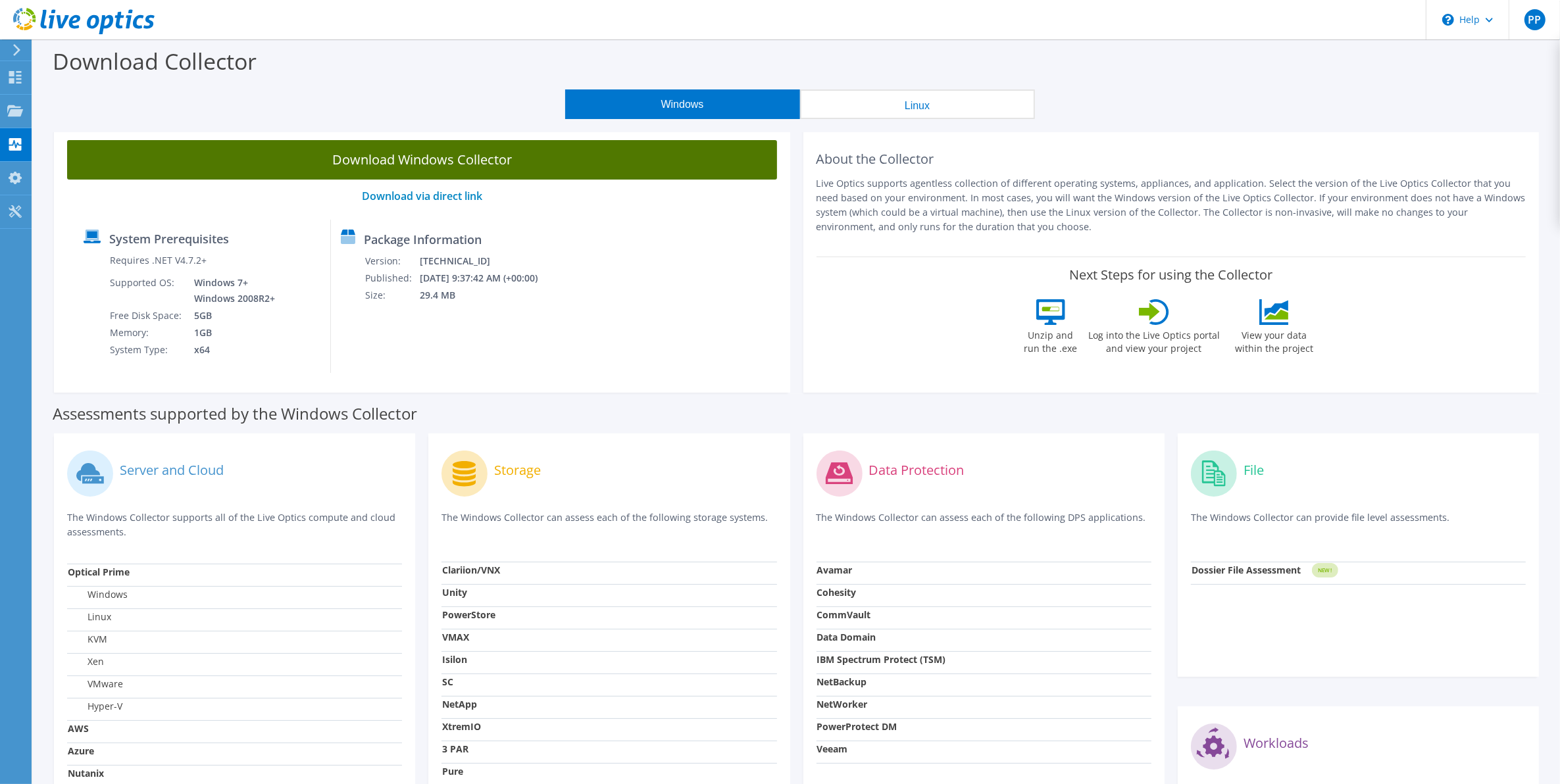
click at [499, 162] on link "Download Windows Collector" at bounding box center [422, 160] width 710 height 40
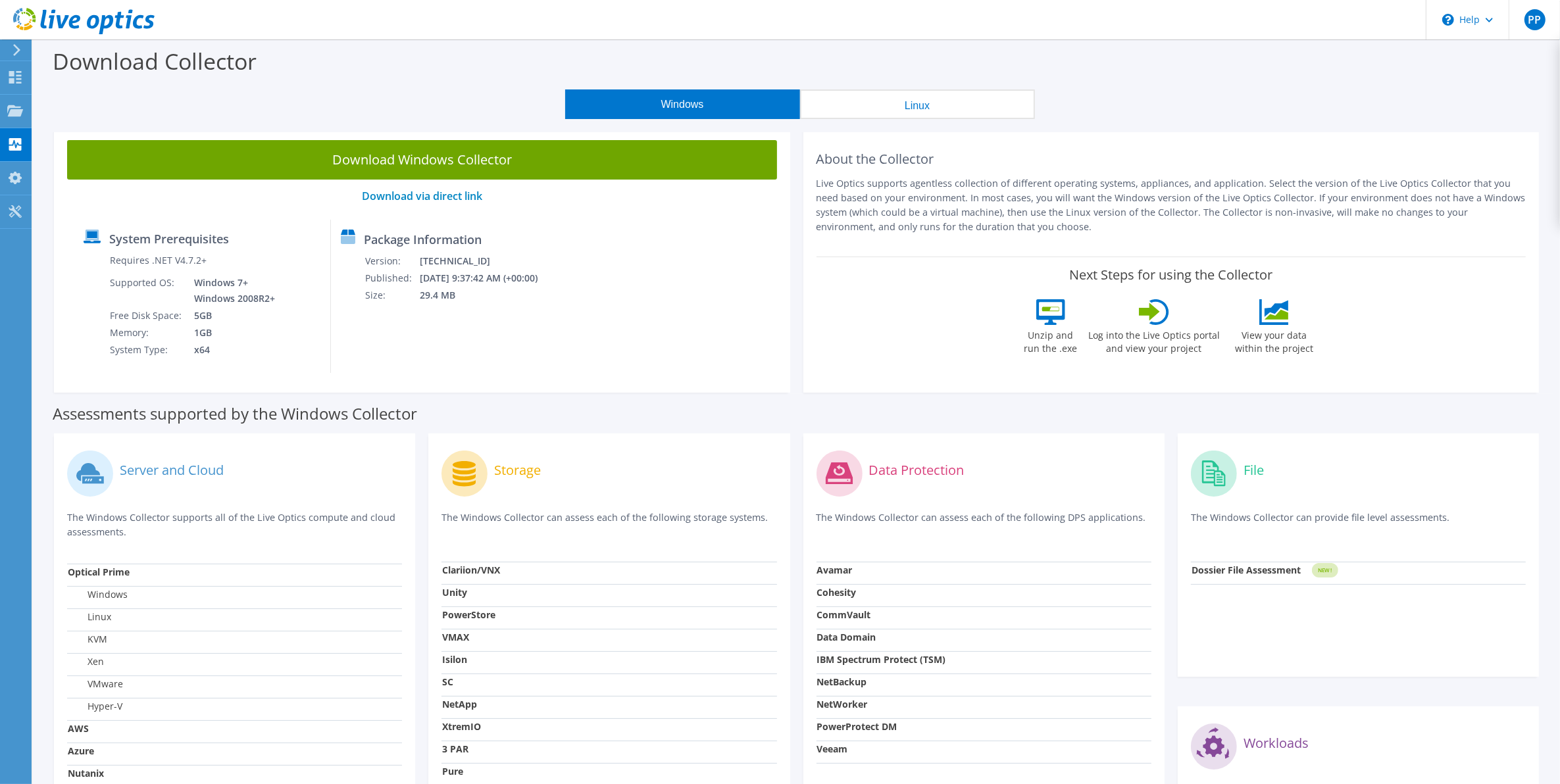
click at [1475, 75] on div "Download Collector" at bounding box center [796, 64] width 1514 height 50
click at [922, 117] on button "Linux" at bounding box center [918, 104] width 235 height 29
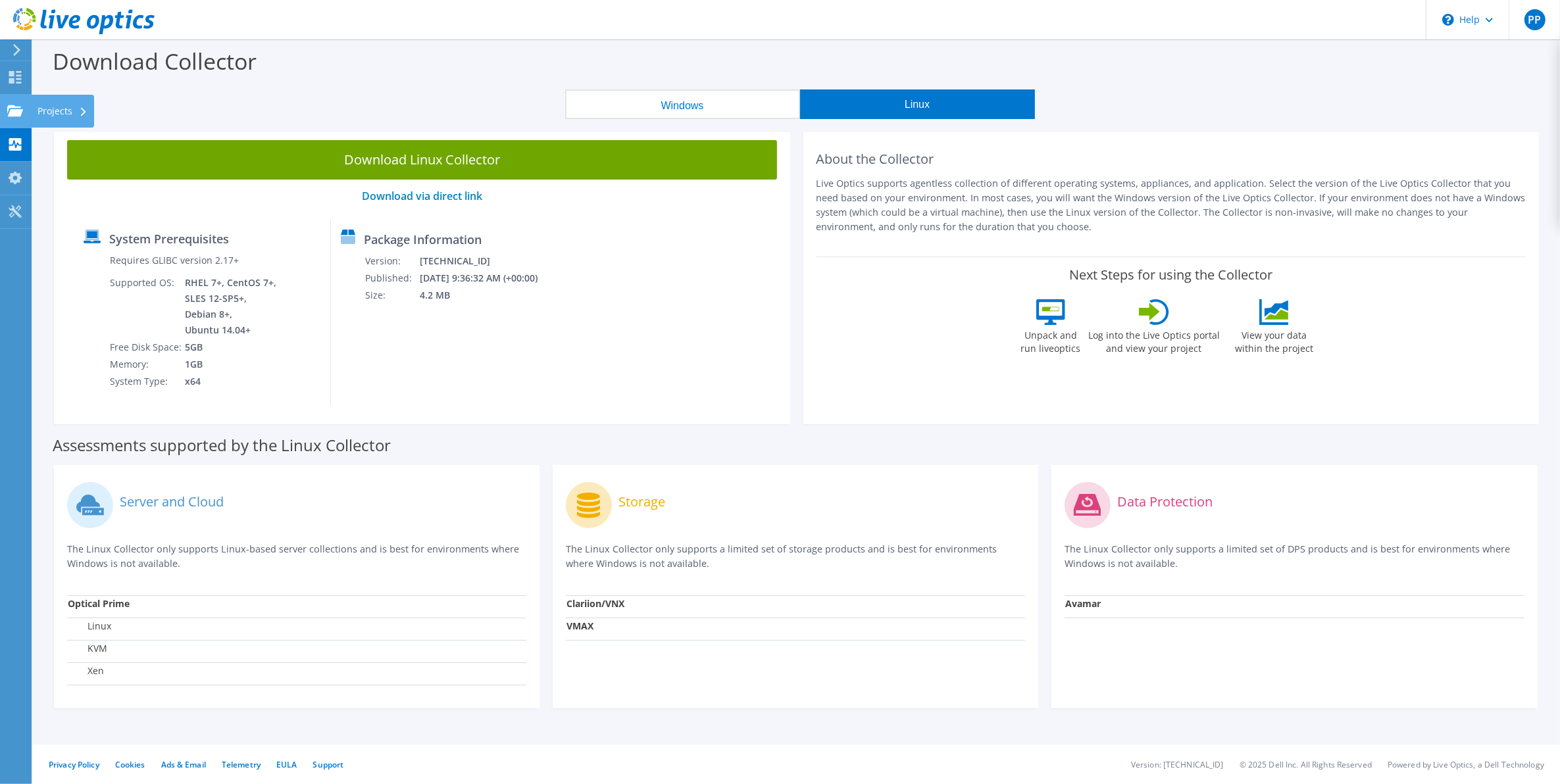
click at [12, 112] on use at bounding box center [15, 110] width 16 height 11
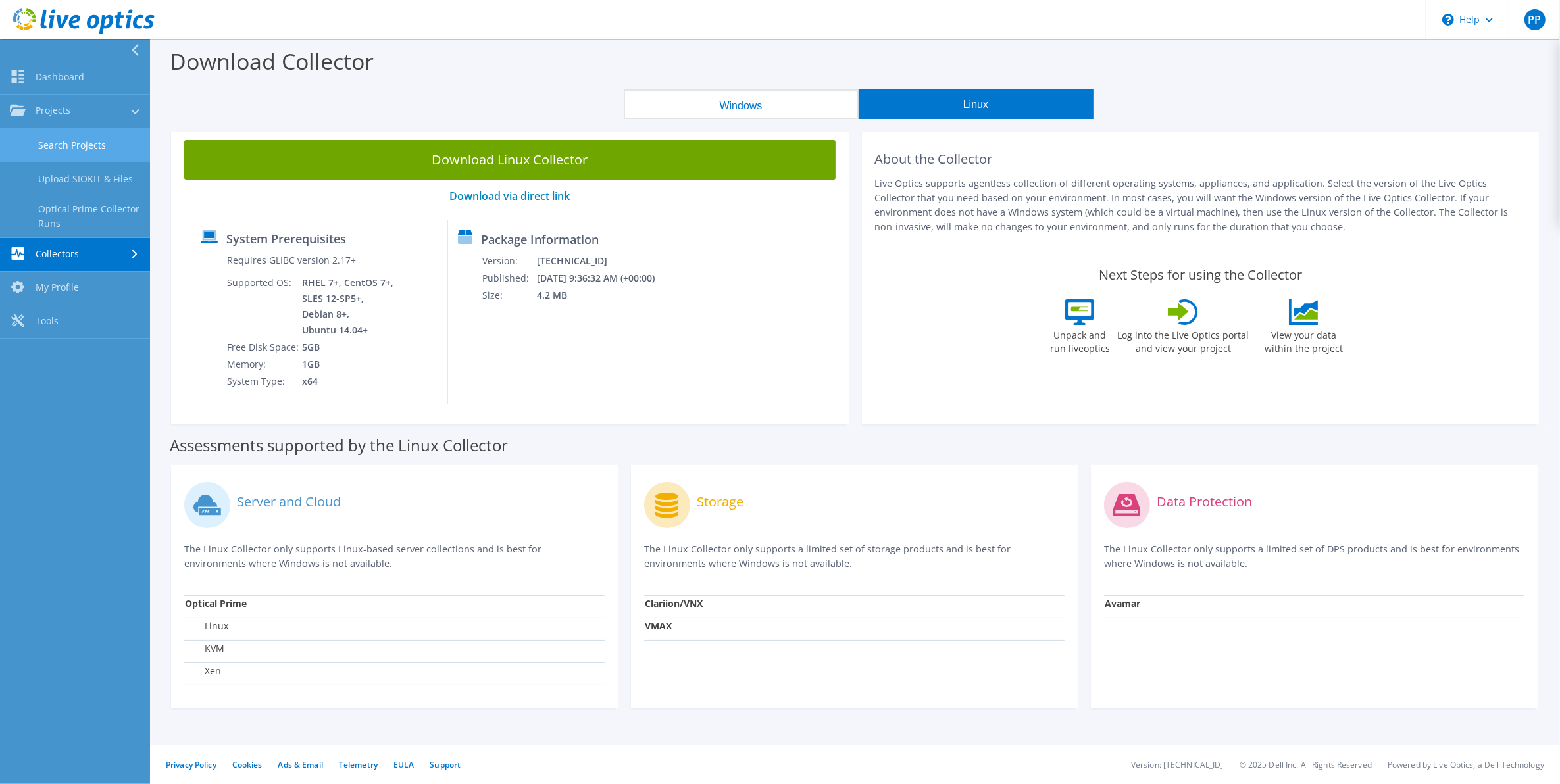
click at [55, 138] on link "Search Projects" at bounding box center [75, 145] width 150 height 33
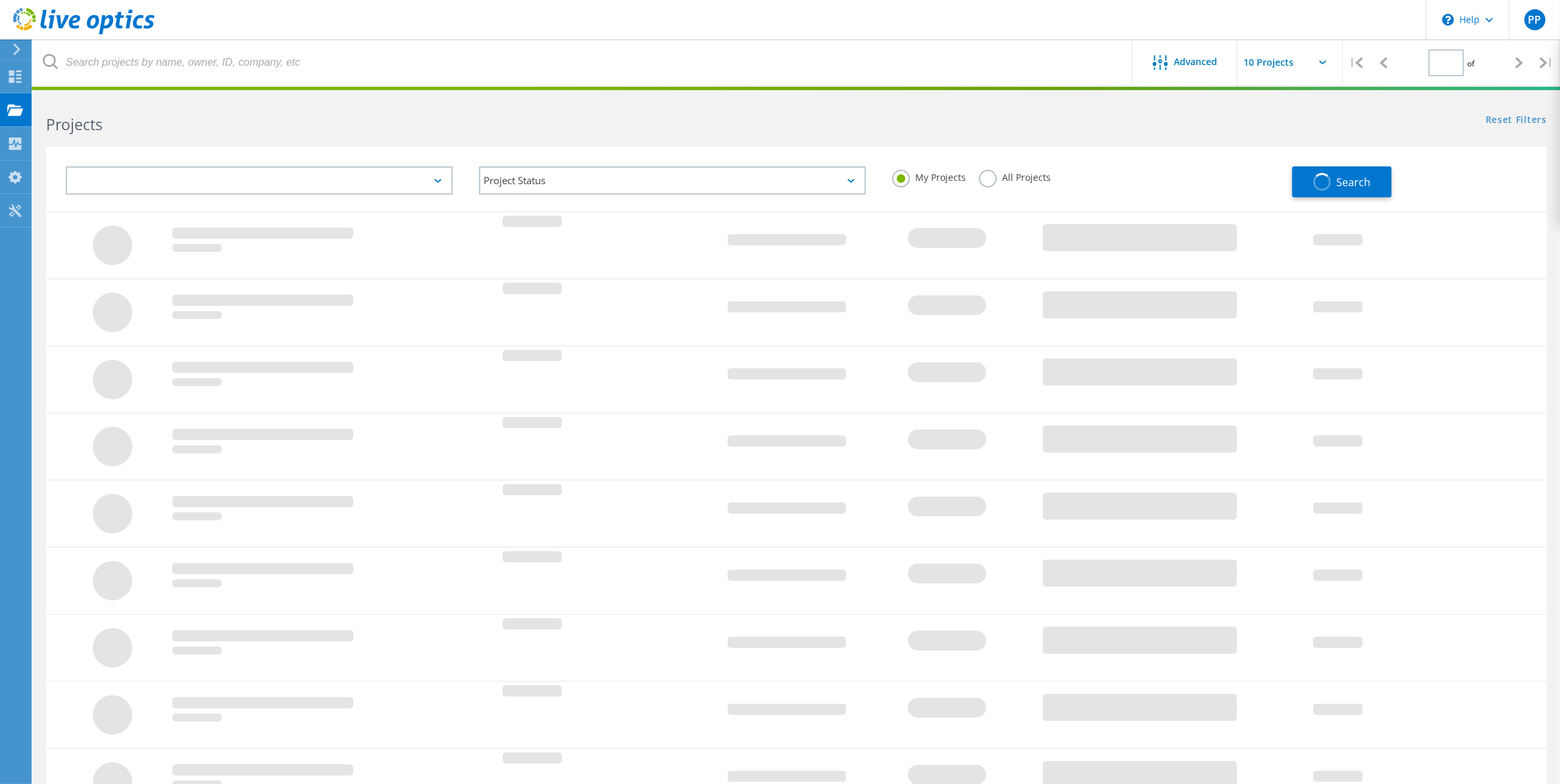
type input "1"
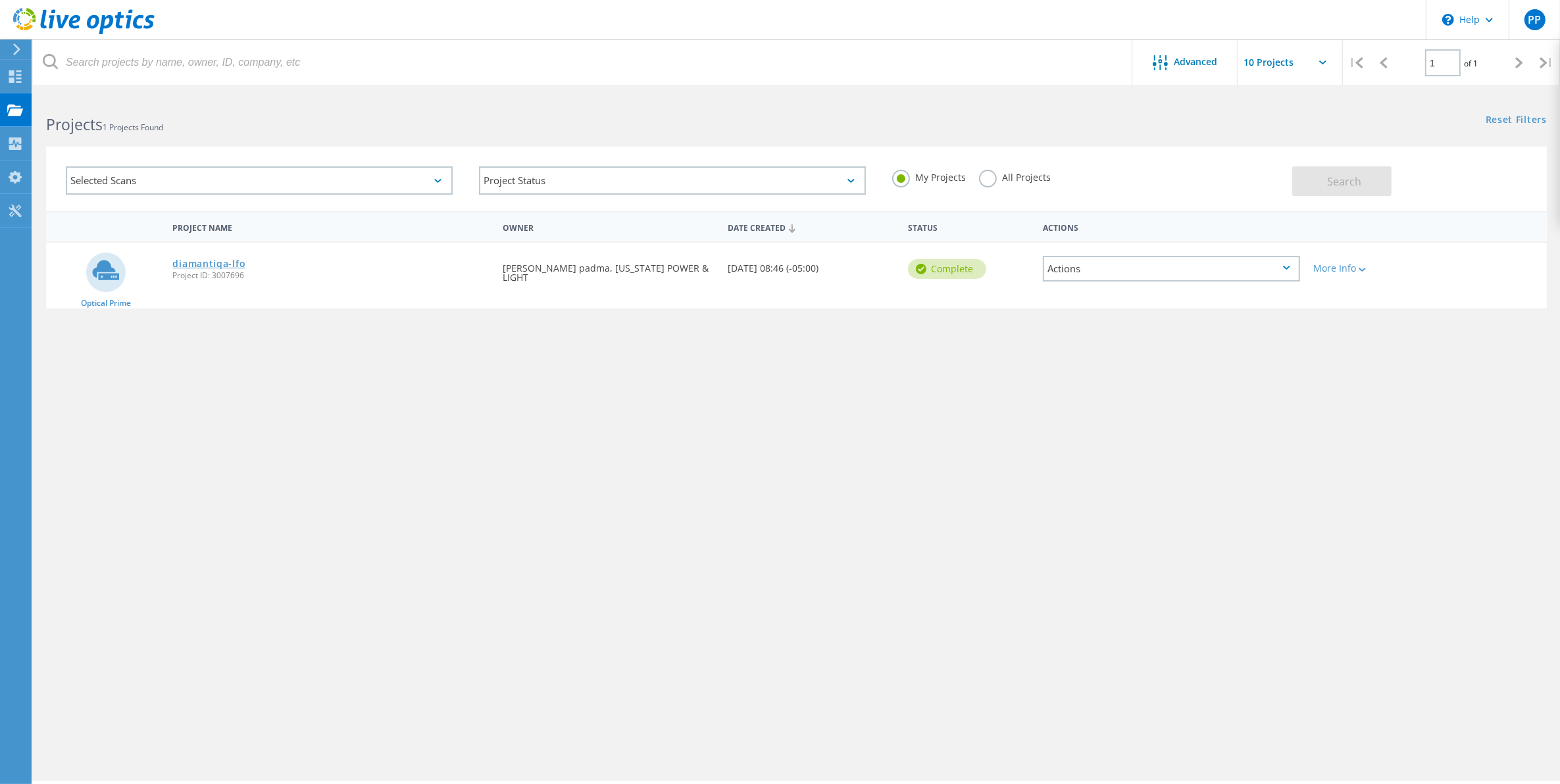
click at [227, 259] on link "diamantiqa-lfo" at bounding box center [209, 264] width 73 height 10
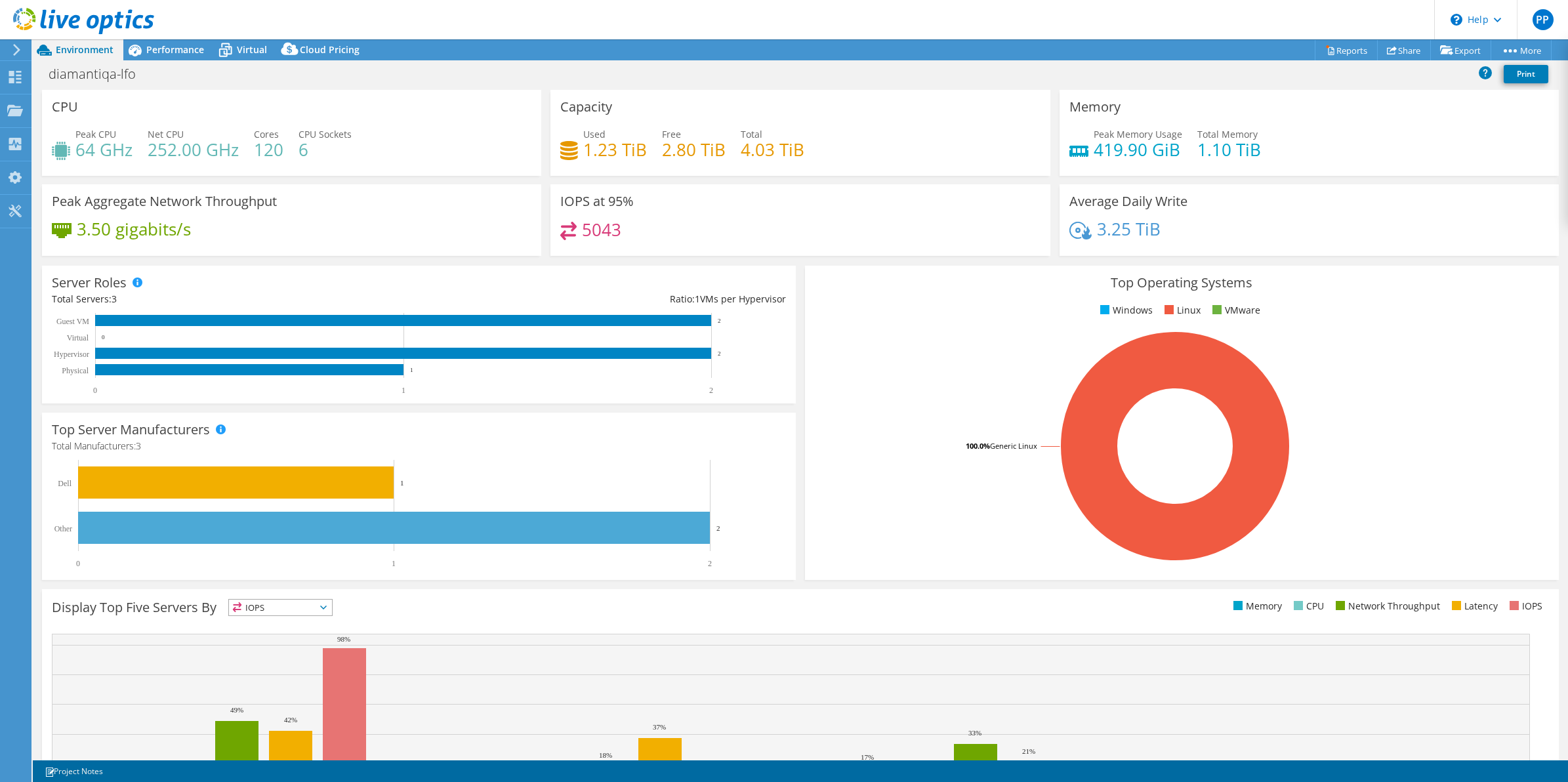
select select "USD"
click at [317, 49] on span "Cloud Pricing" at bounding box center [329, 50] width 59 height 13
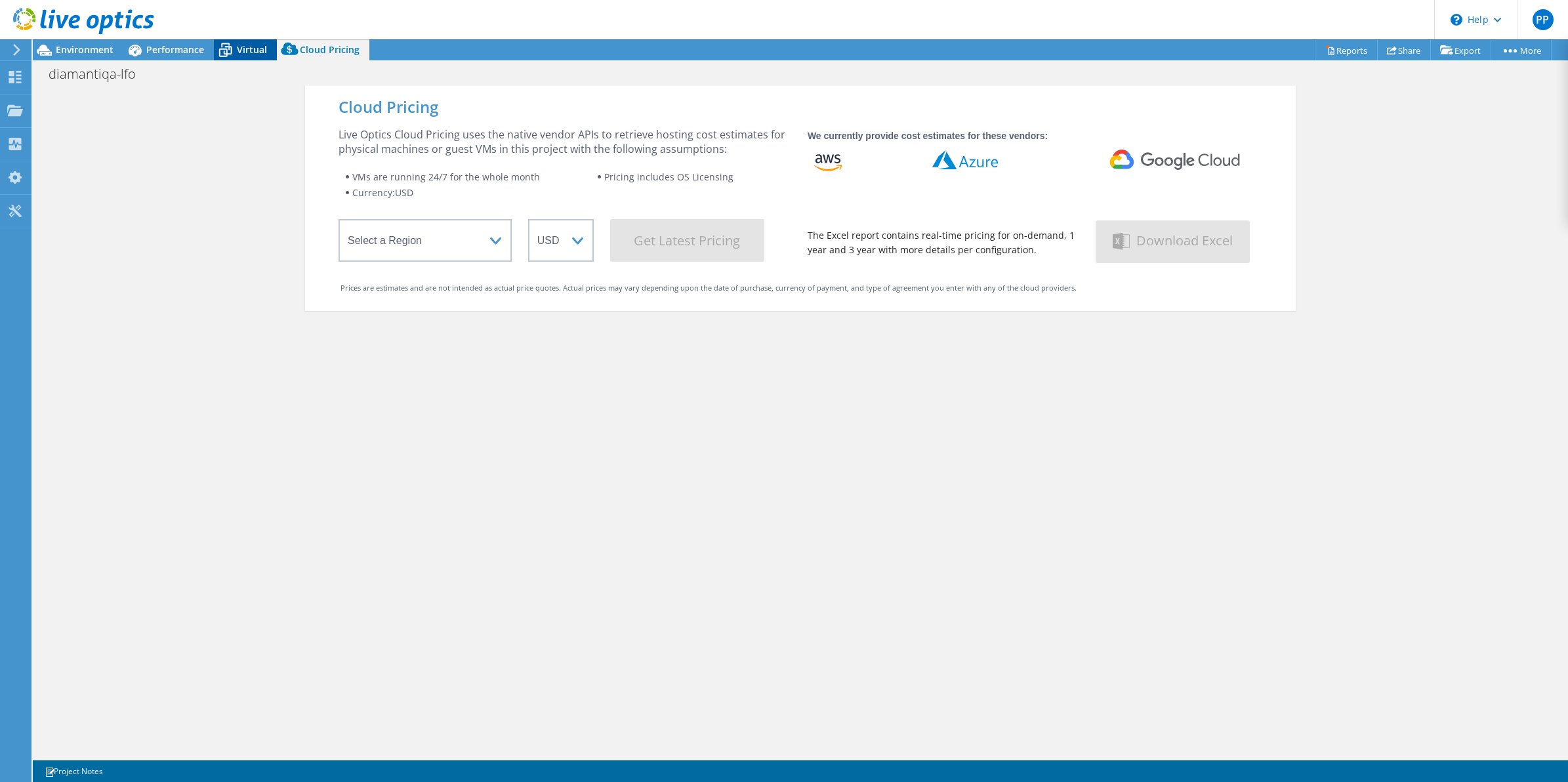
click at [244, 50] on span "Virtual" at bounding box center [252, 50] width 30 height 13
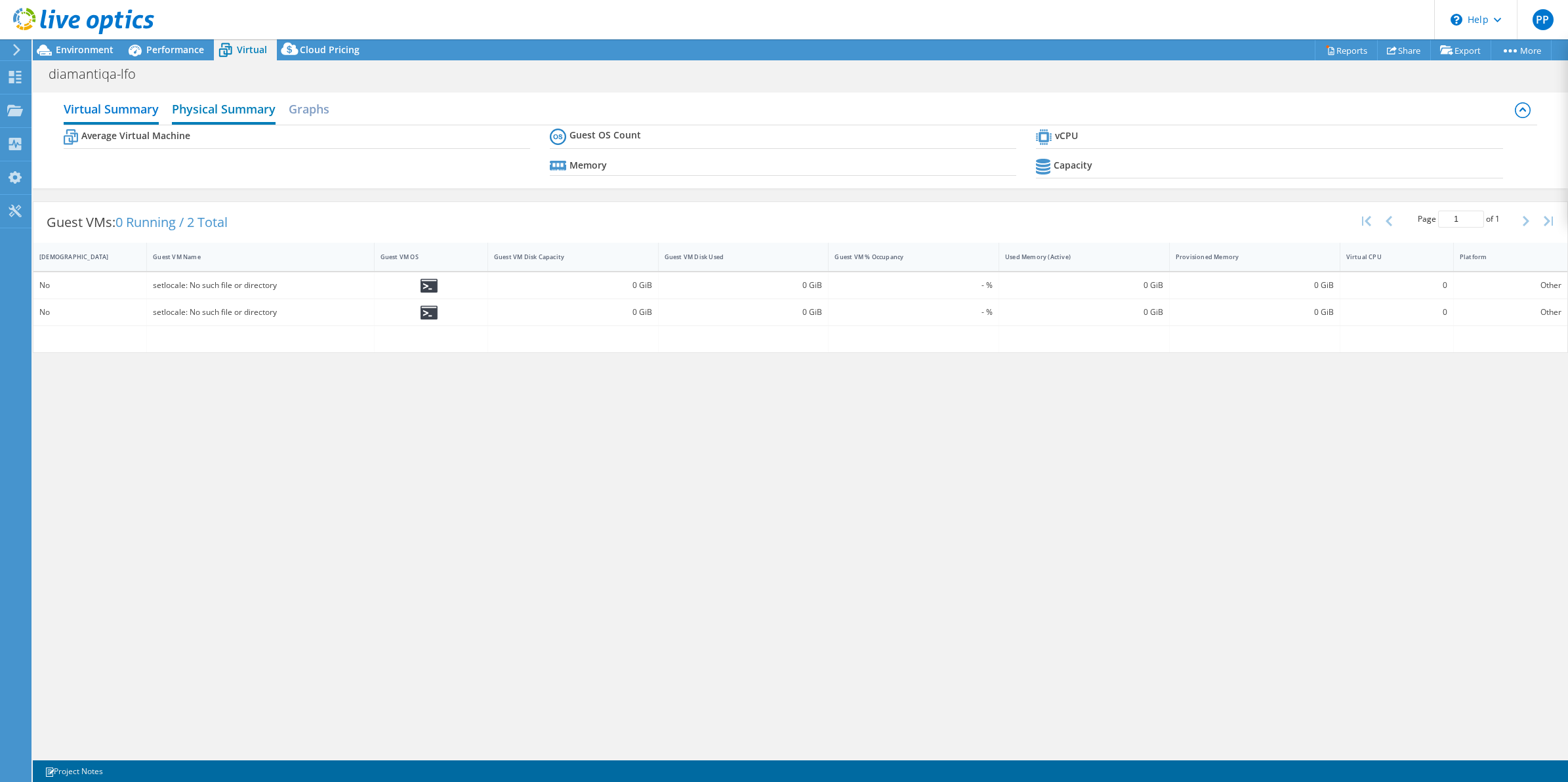
click at [209, 109] on h2 "Physical Summary" at bounding box center [223, 110] width 104 height 28
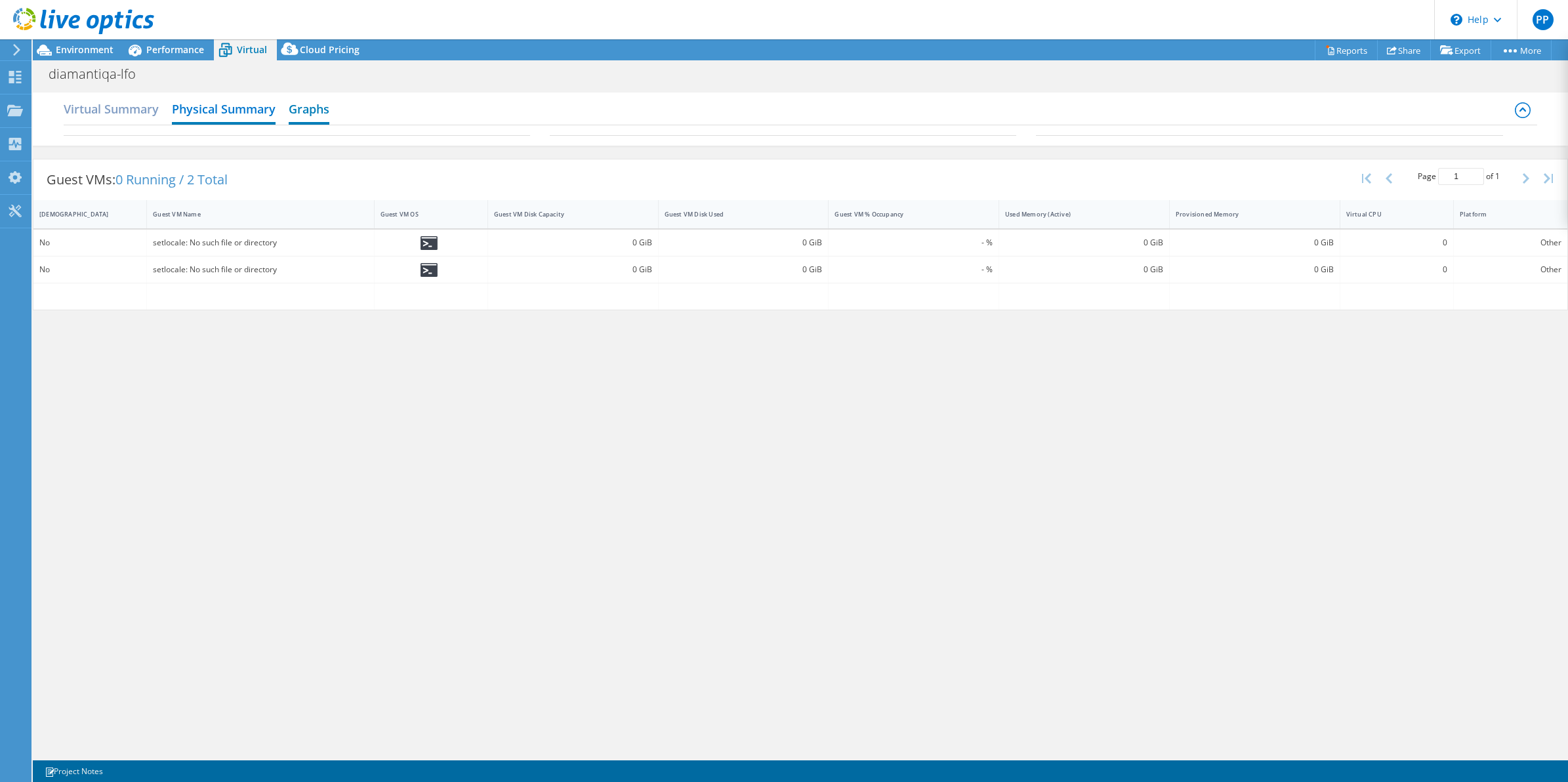
click at [300, 109] on h2 "Graphs" at bounding box center [309, 110] width 40 height 28
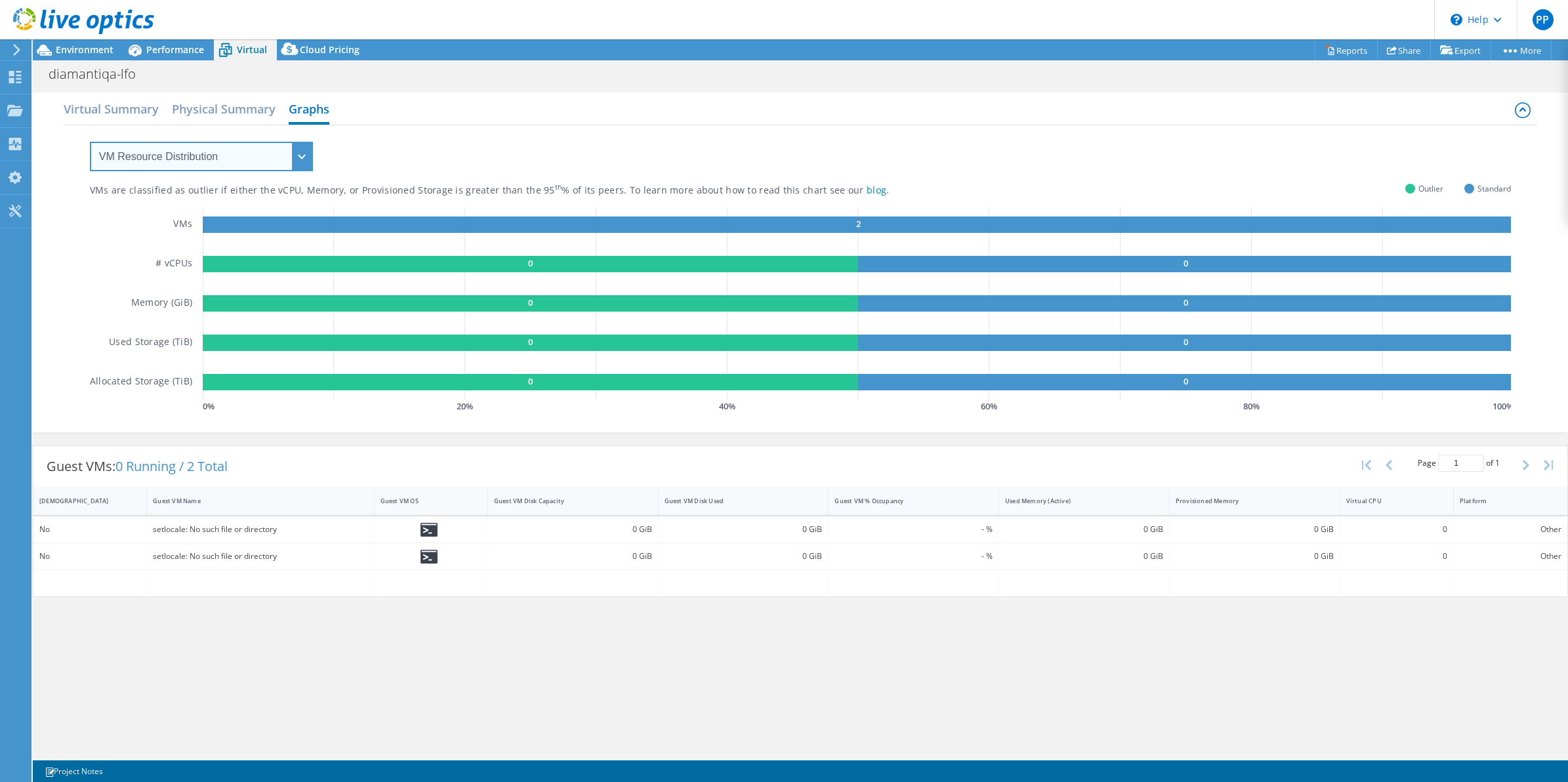
click at [185, 159] on select "VM Resource Distribution Provisioning Contrast Over Provisioning" at bounding box center [202, 156] width 223 height 29
click at [109, 107] on h2 "Virtual Summary" at bounding box center [111, 110] width 95 height 28
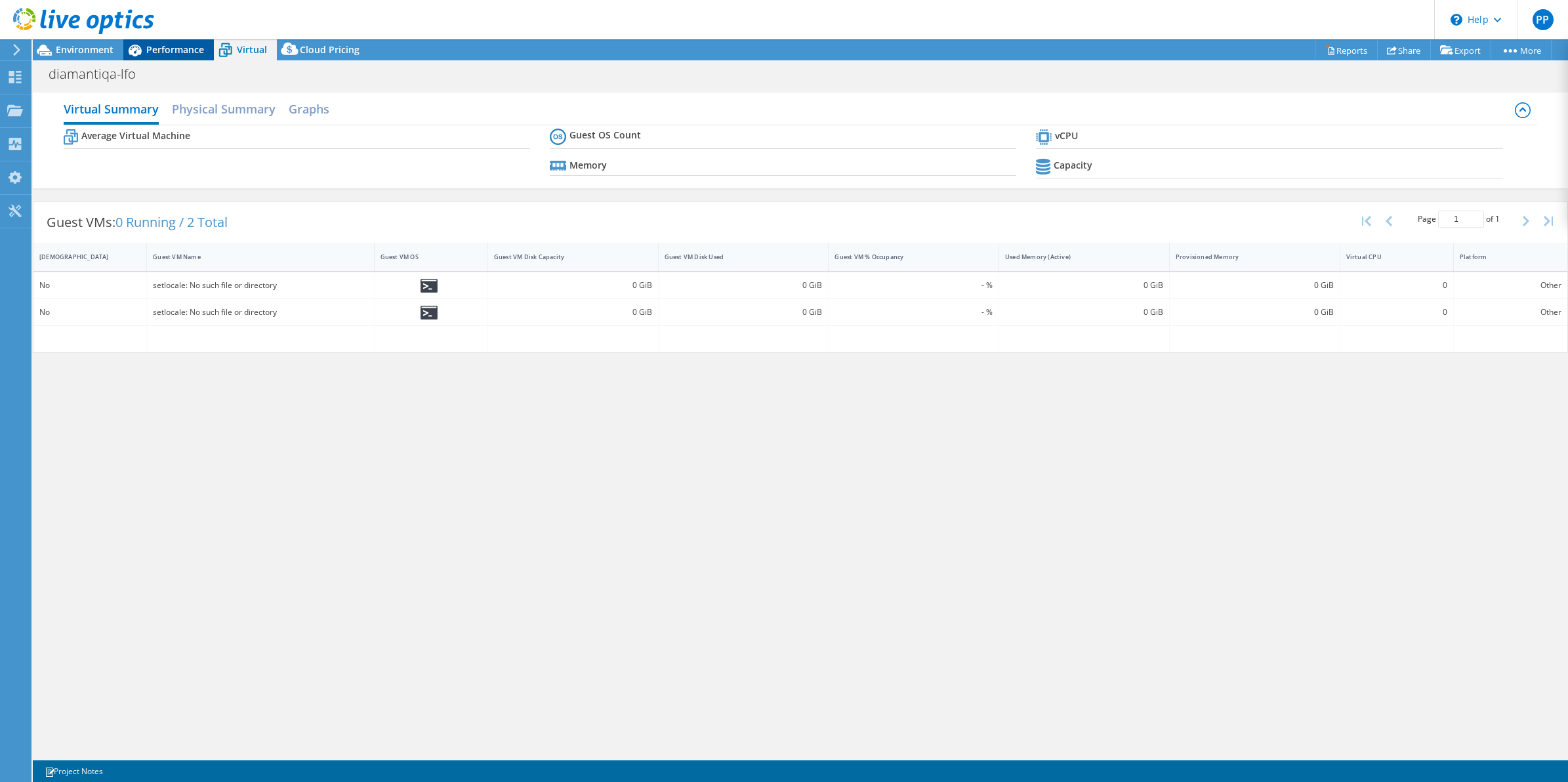
click at [171, 50] on span "Performance" at bounding box center [175, 50] width 58 height 13
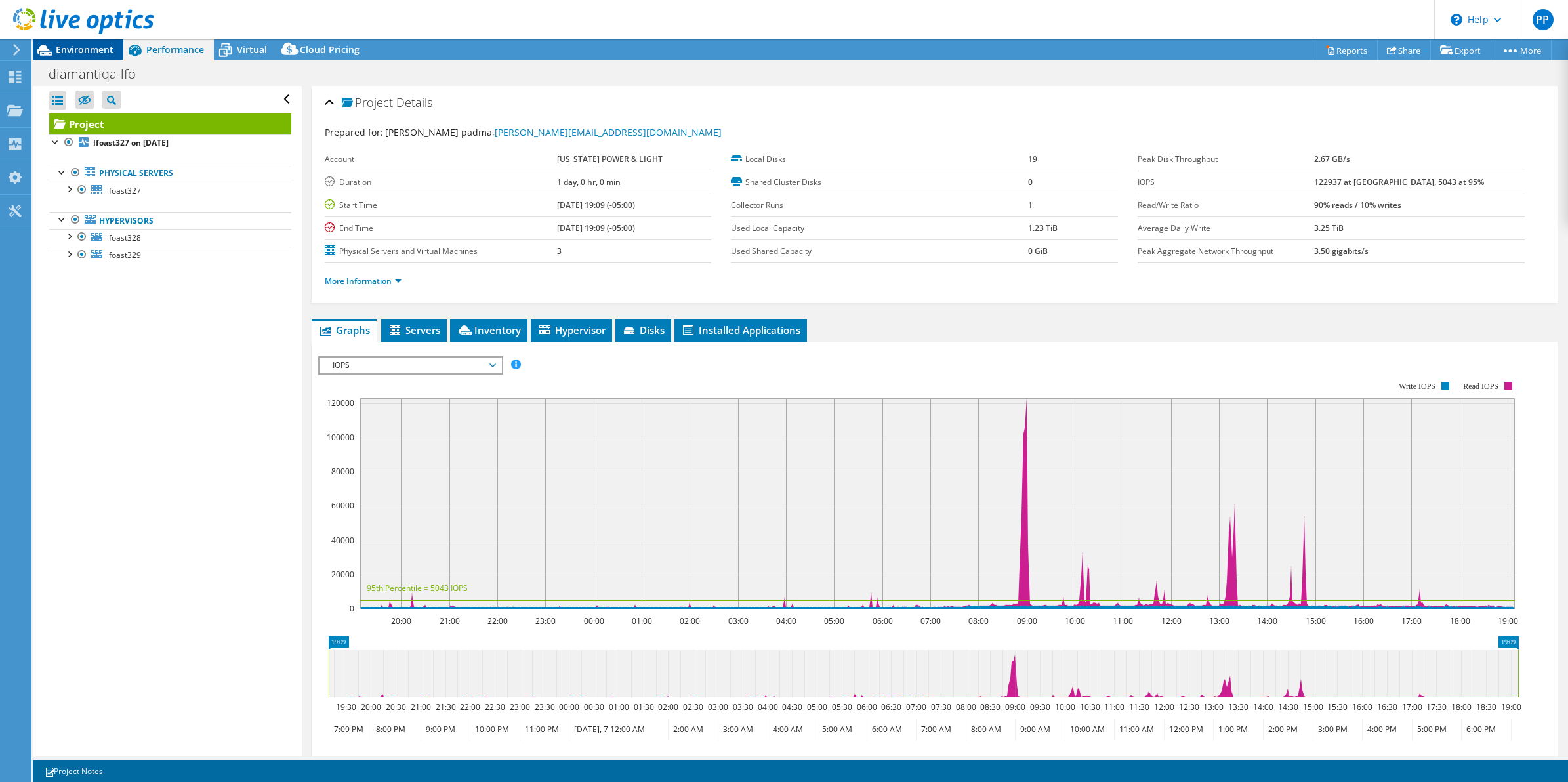
click at [75, 51] on span "Environment" at bounding box center [84, 50] width 58 height 13
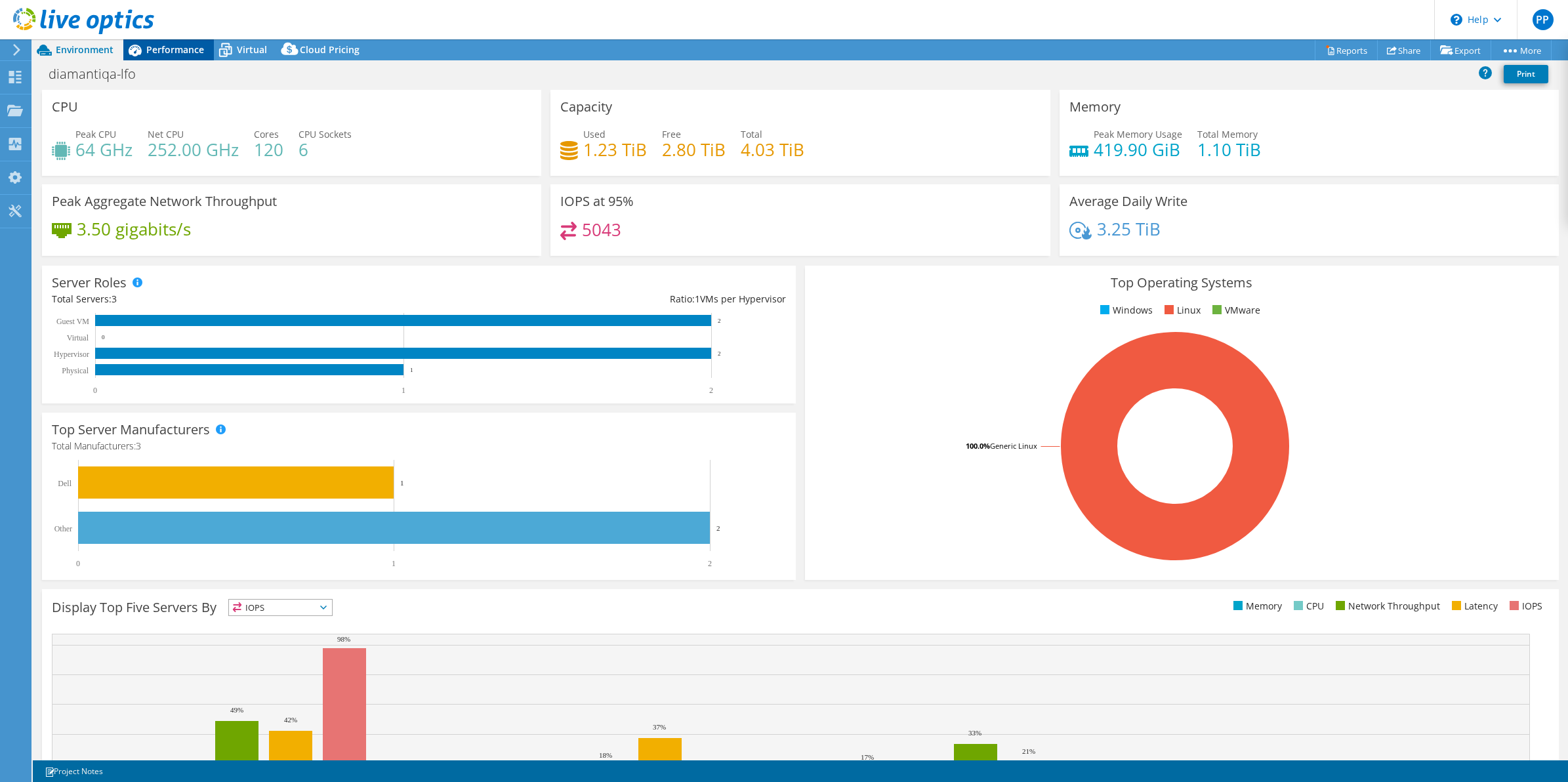
click at [171, 53] on span "Performance" at bounding box center [175, 50] width 58 height 13
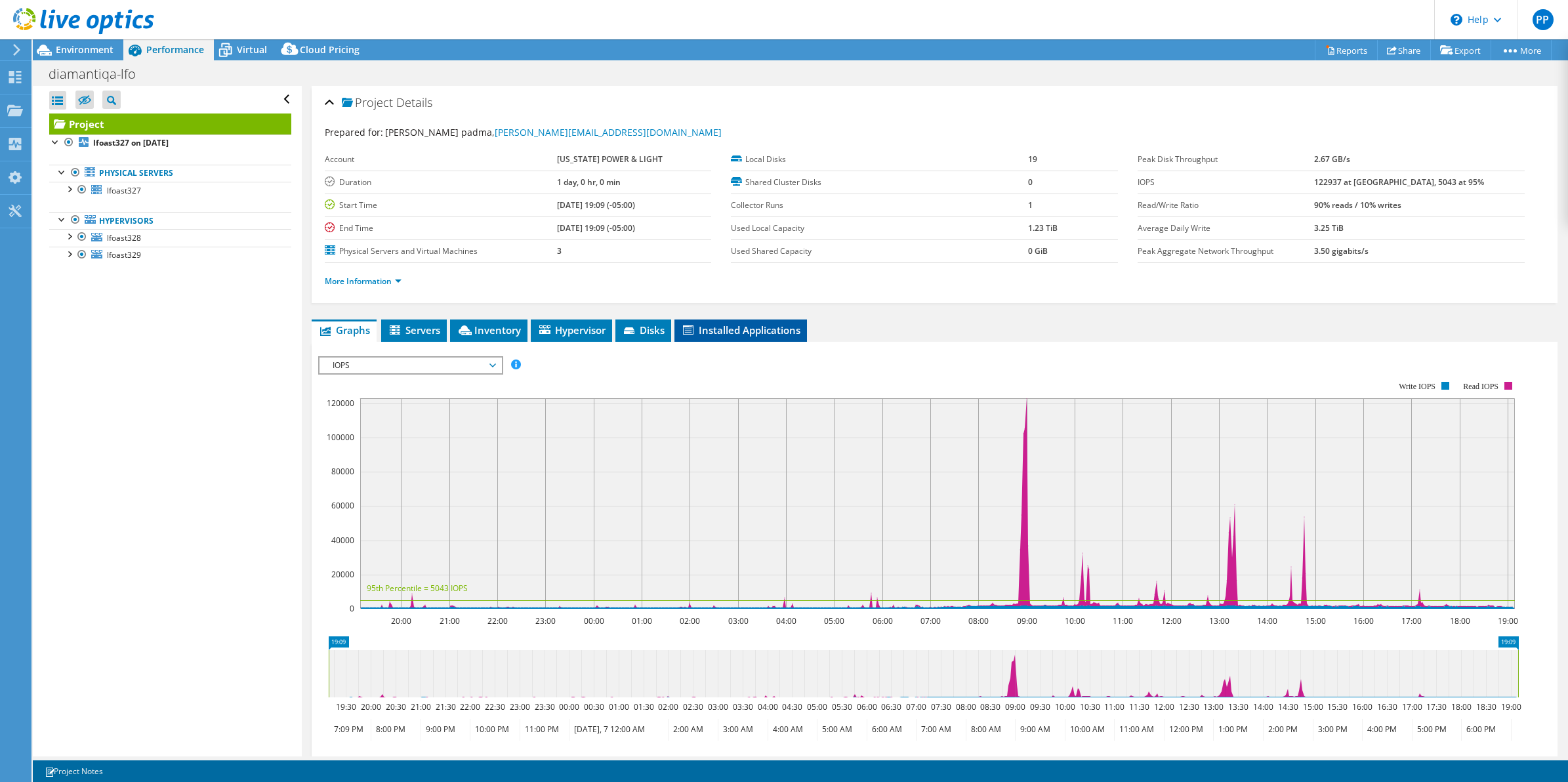
click at [746, 330] on span "Installed Applications" at bounding box center [740, 330] width 120 height 13
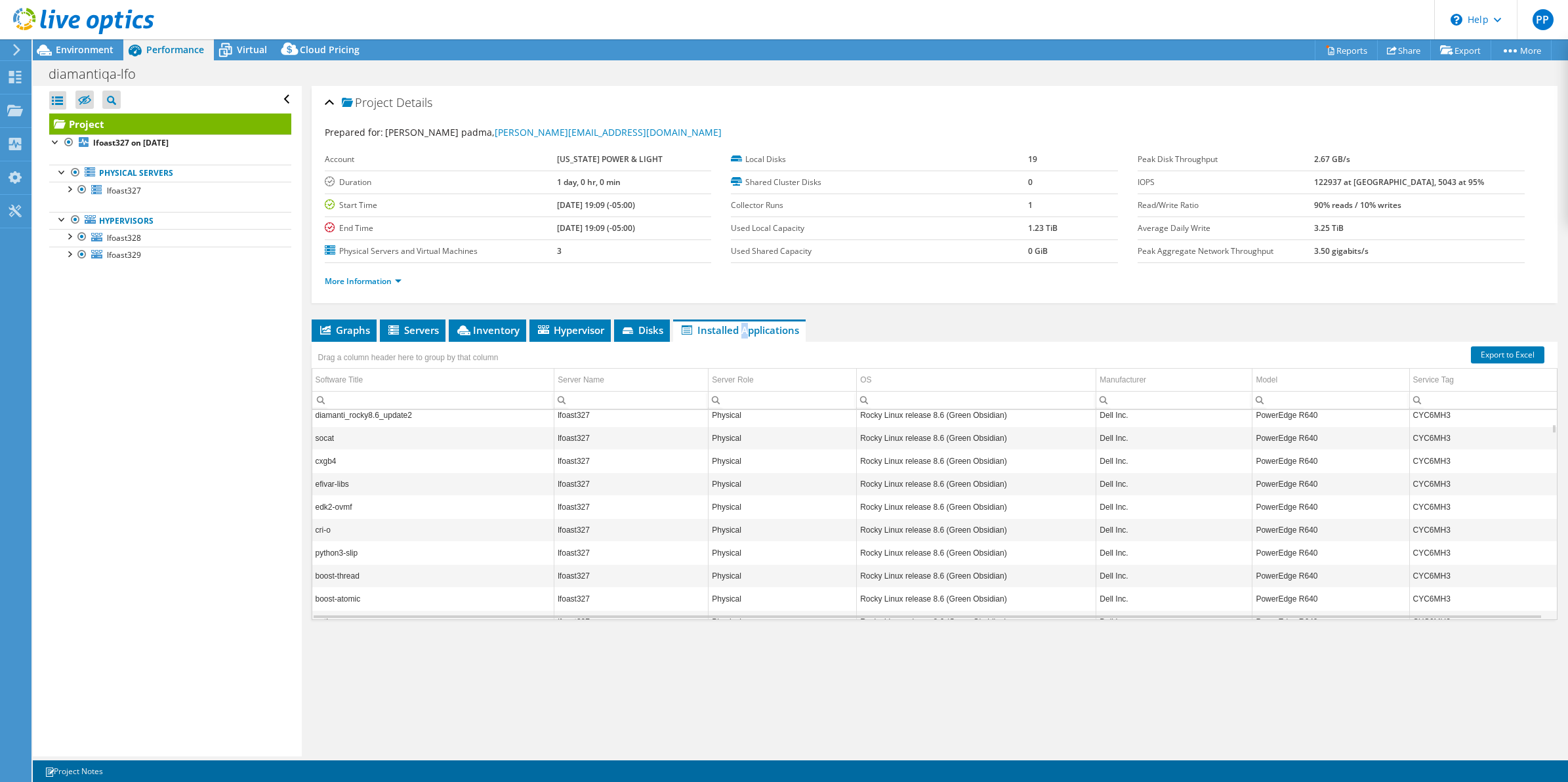
scroll to position [1854, 0]
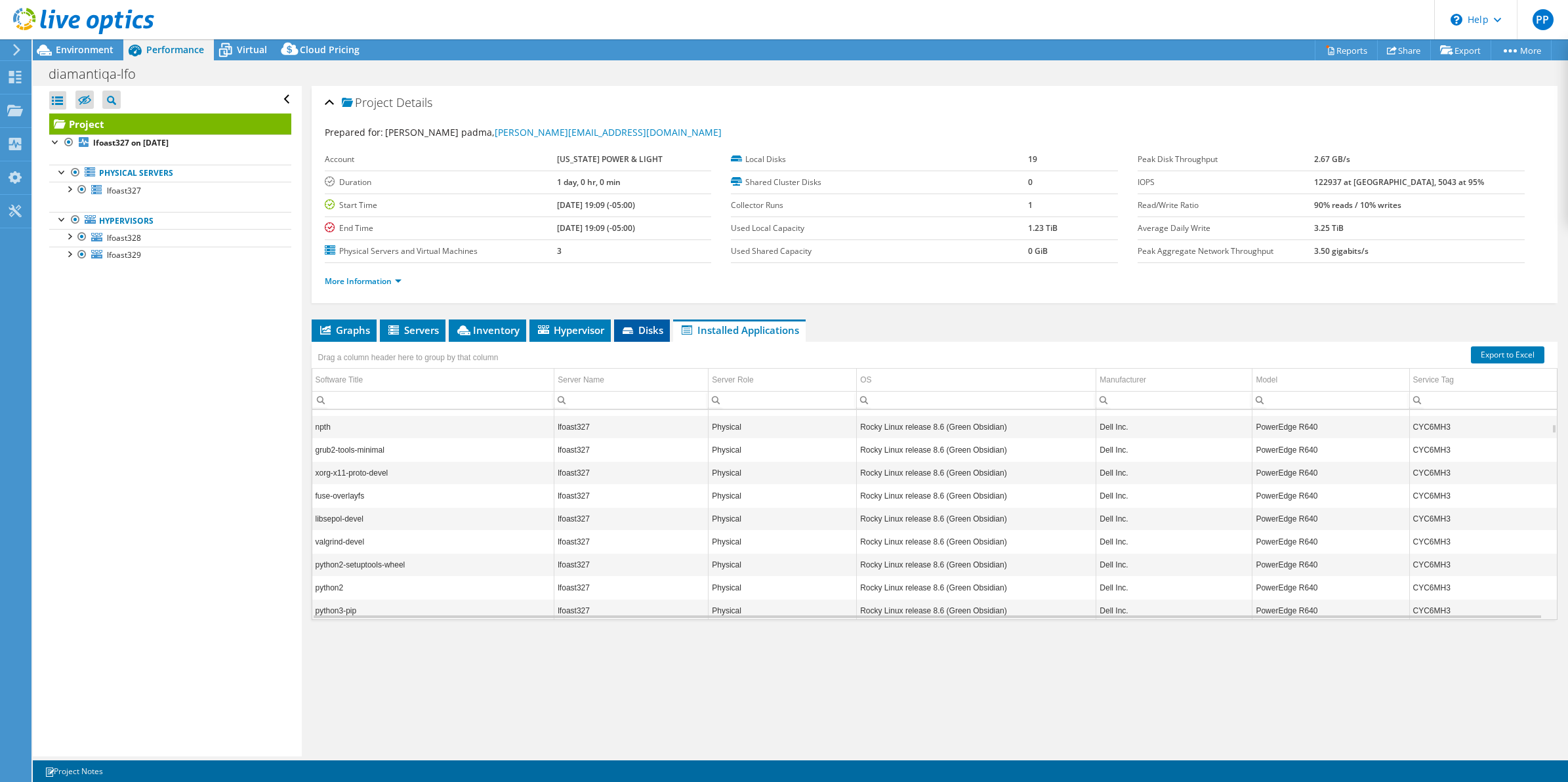
click at [658, 336] on span "Disks" at bounding box center [642, 330] width 43 height 13
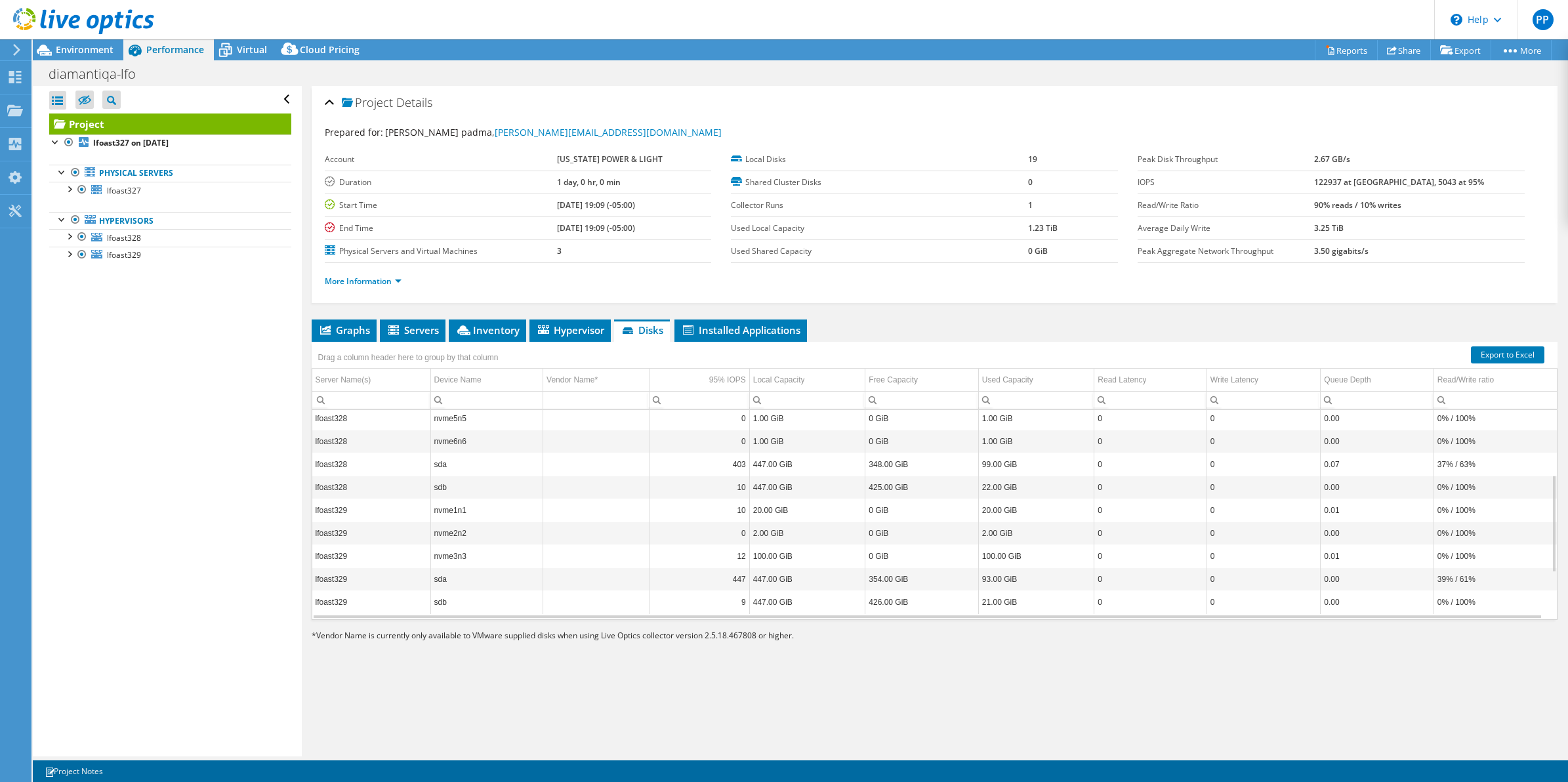
scroll to position [0, 0]
click at [588, 330] on span "Hypervisor" at bounding box center [570, 330] width 68 height 13
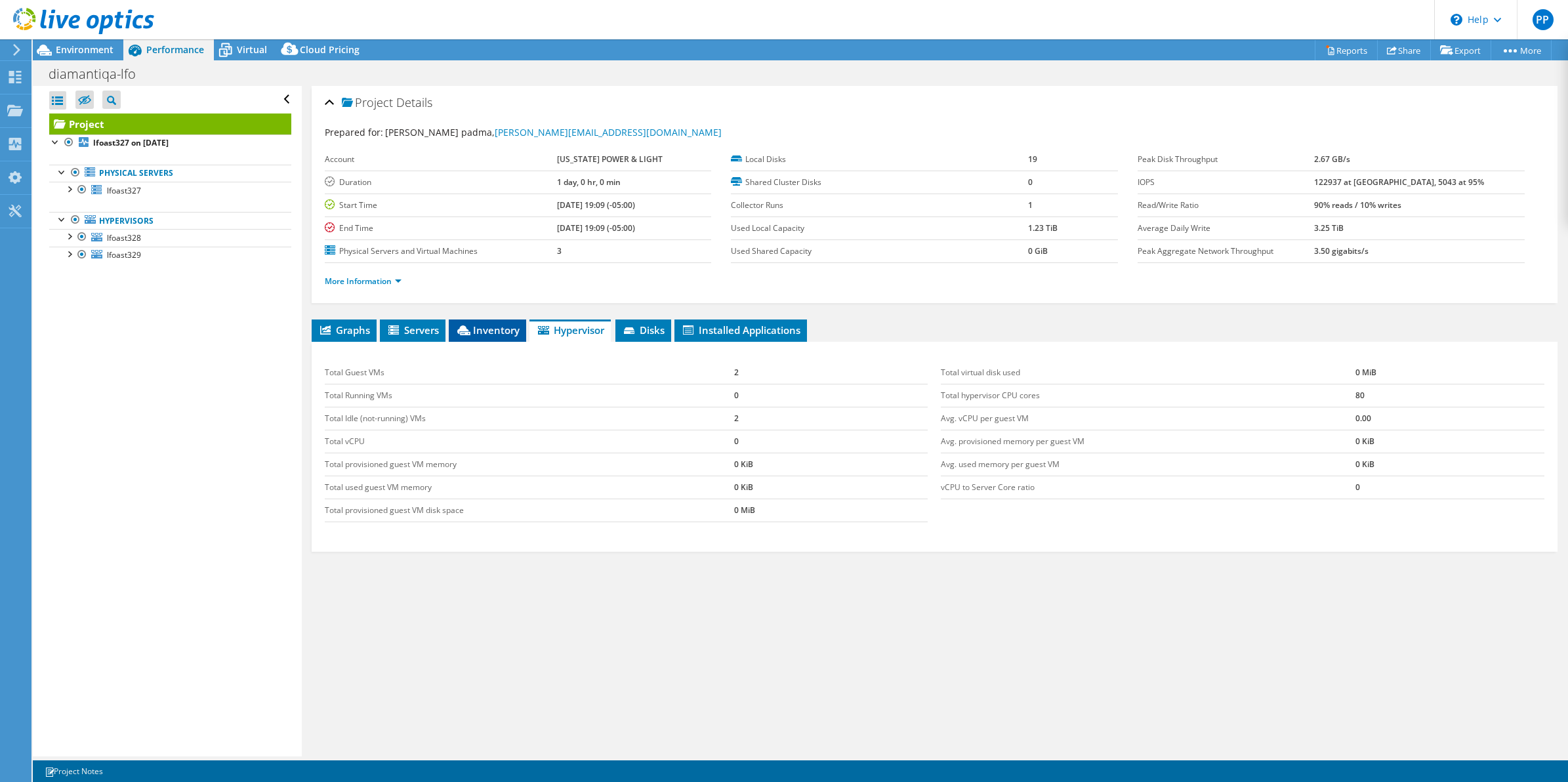
click at [502, 332] on span "Inventory" at bounding box center [487, 330] width 64 height 13
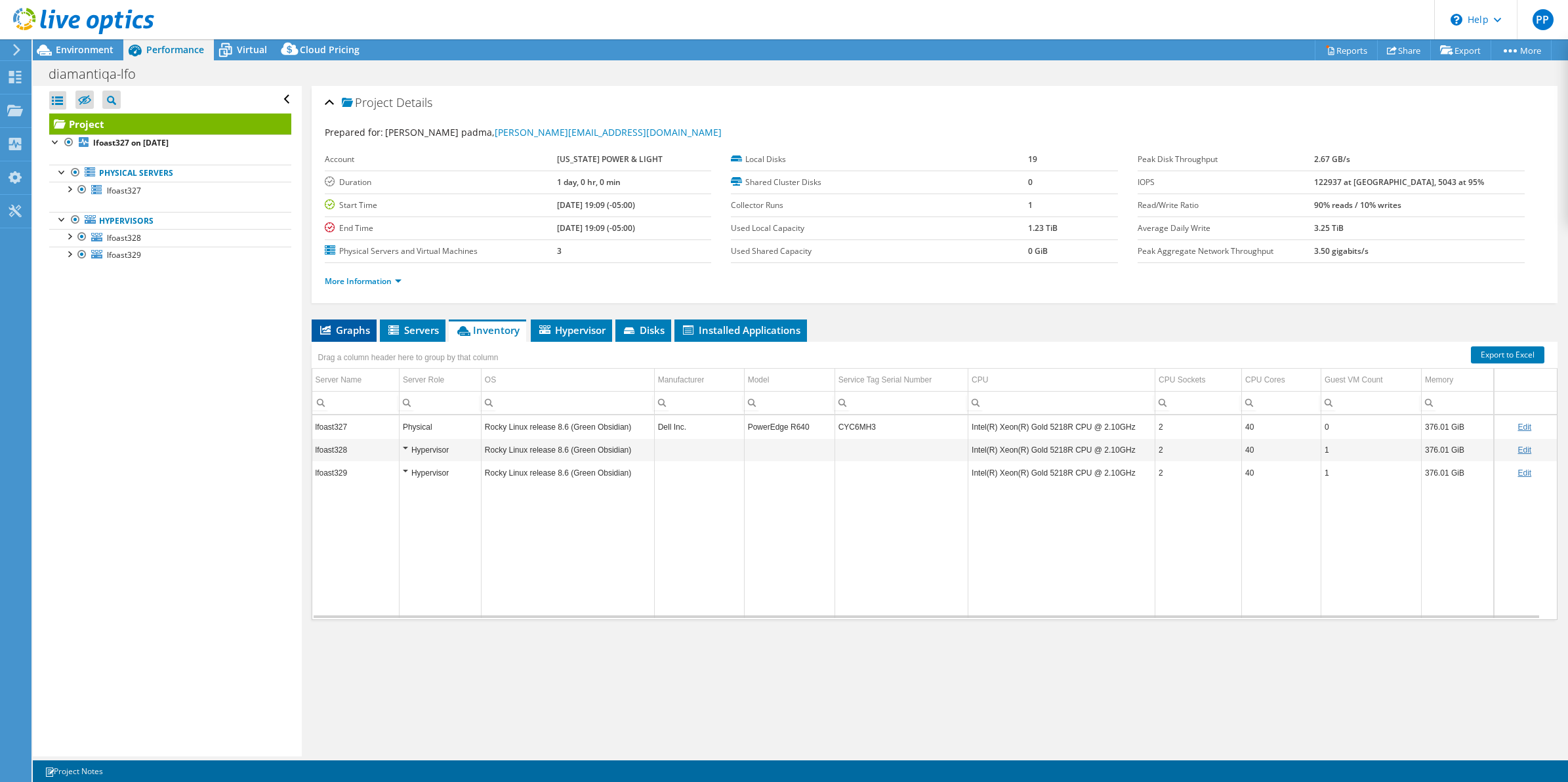
click at [362, 332] on span "Graphs" at bounding box center [344, 330] width 51 height 13
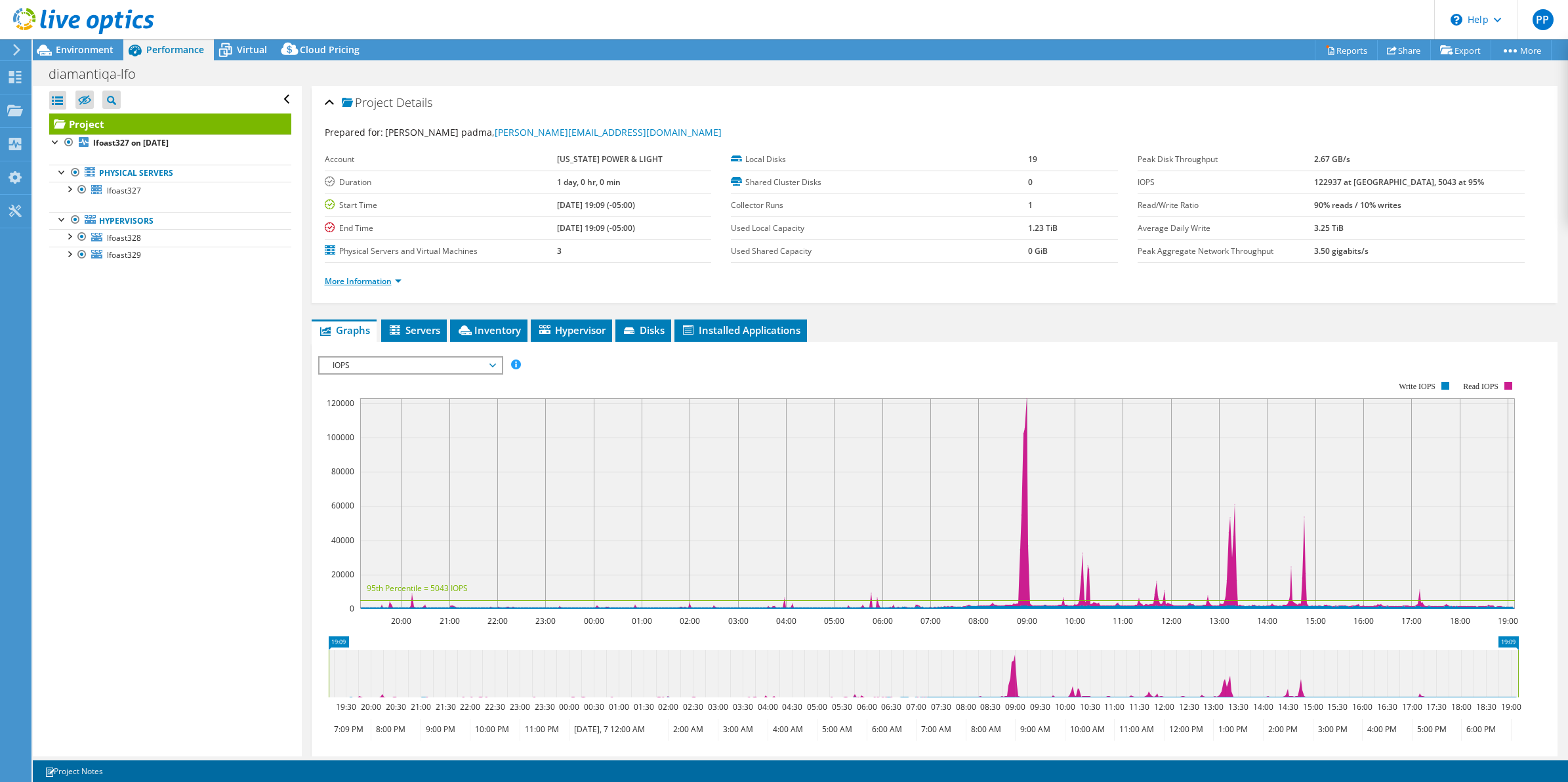
click at [397, 283] on link "More Information" at bounding box center [363, 281] width 77 height 11
click at [395, 283] on link "More Information" at bounding box center [363, 281] width 77 height 11
click at [411, 364] on span "IOPS" at bounding box center [410, 366] width 169 height 16
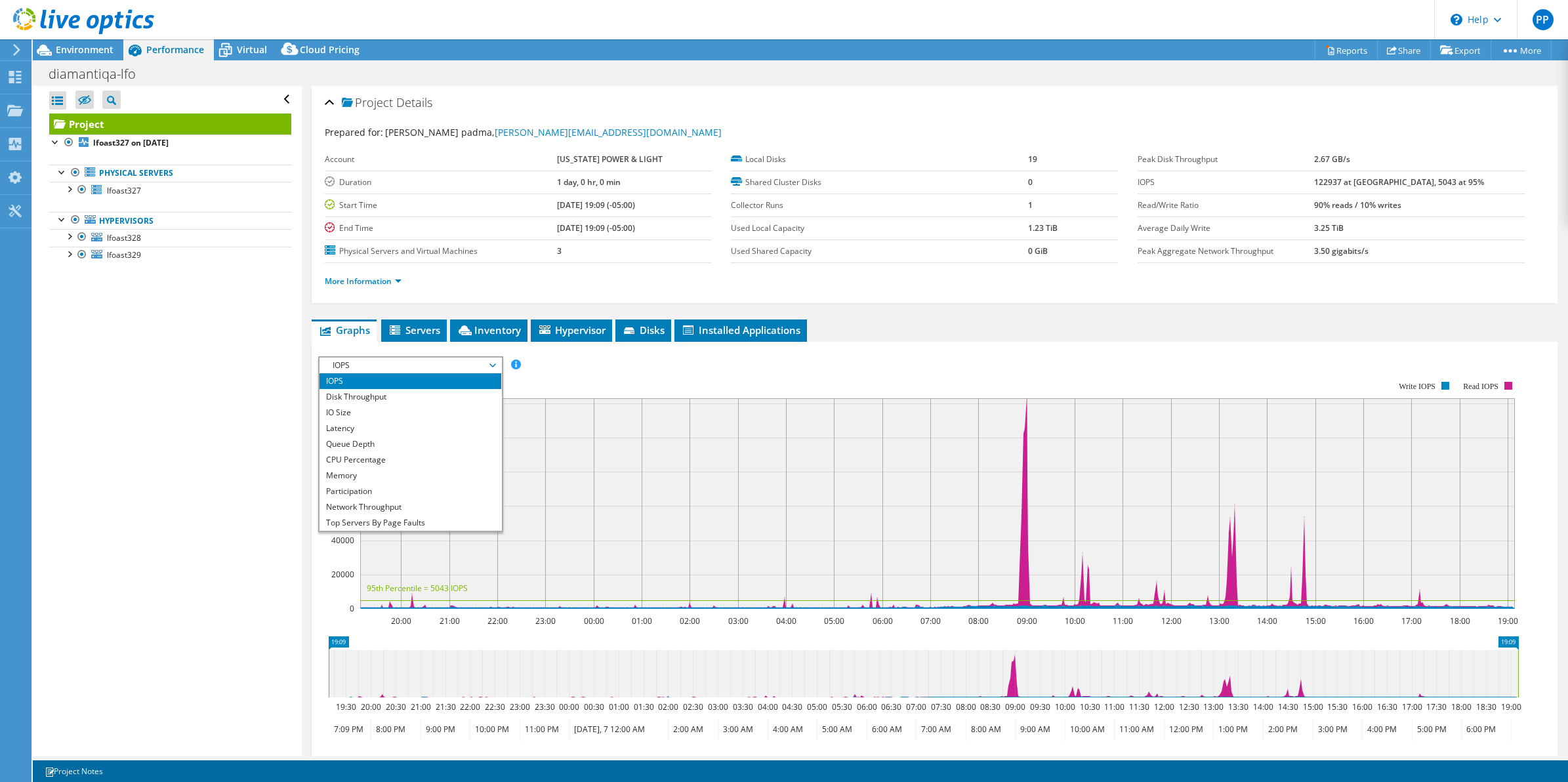
click at [566, 378] on rect at bounding box center [918, 495] width 1201 height 263
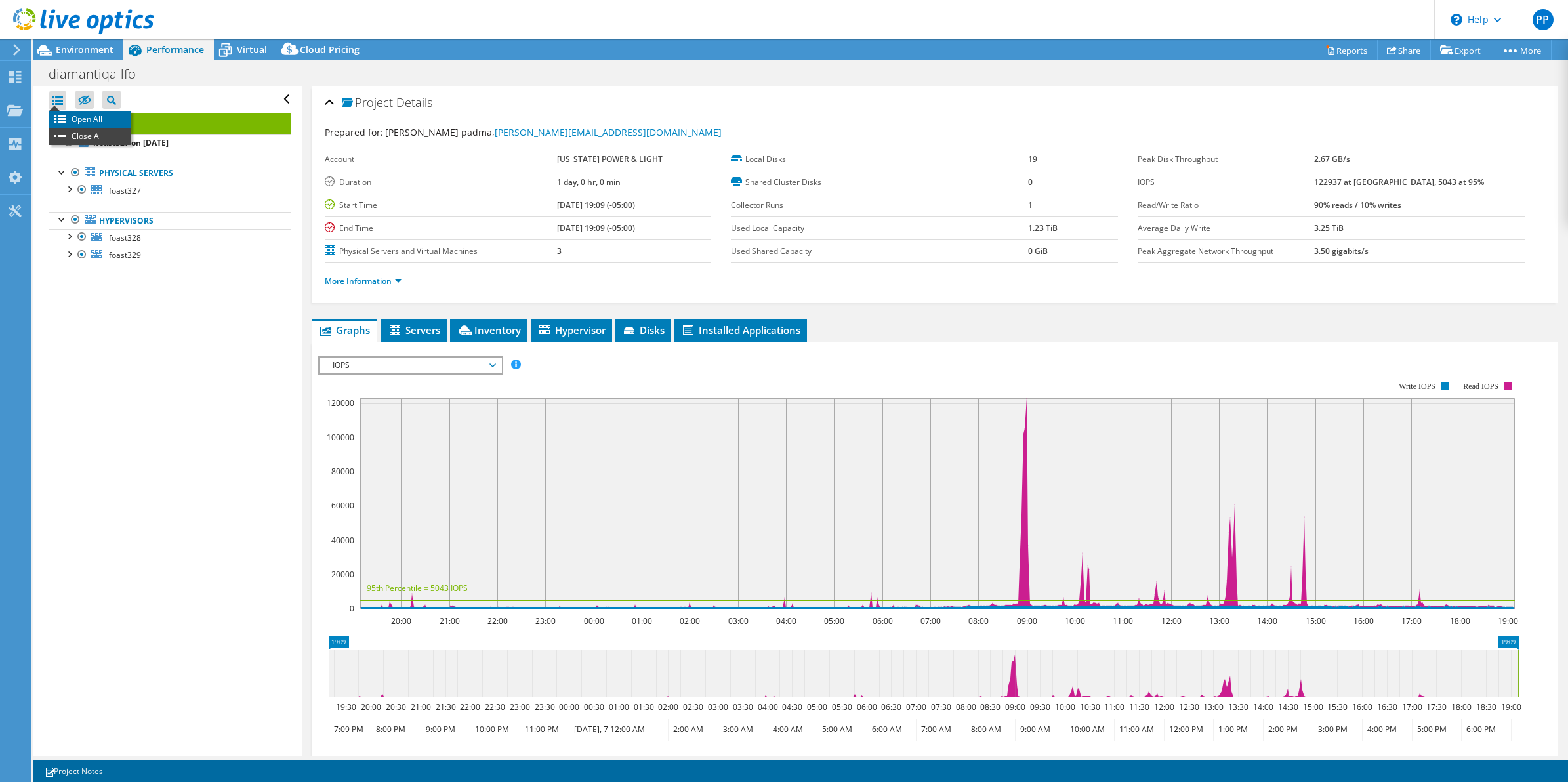
click at [58, 112] on li "Open All" at bounding box center [90, 120] width 82 height 17
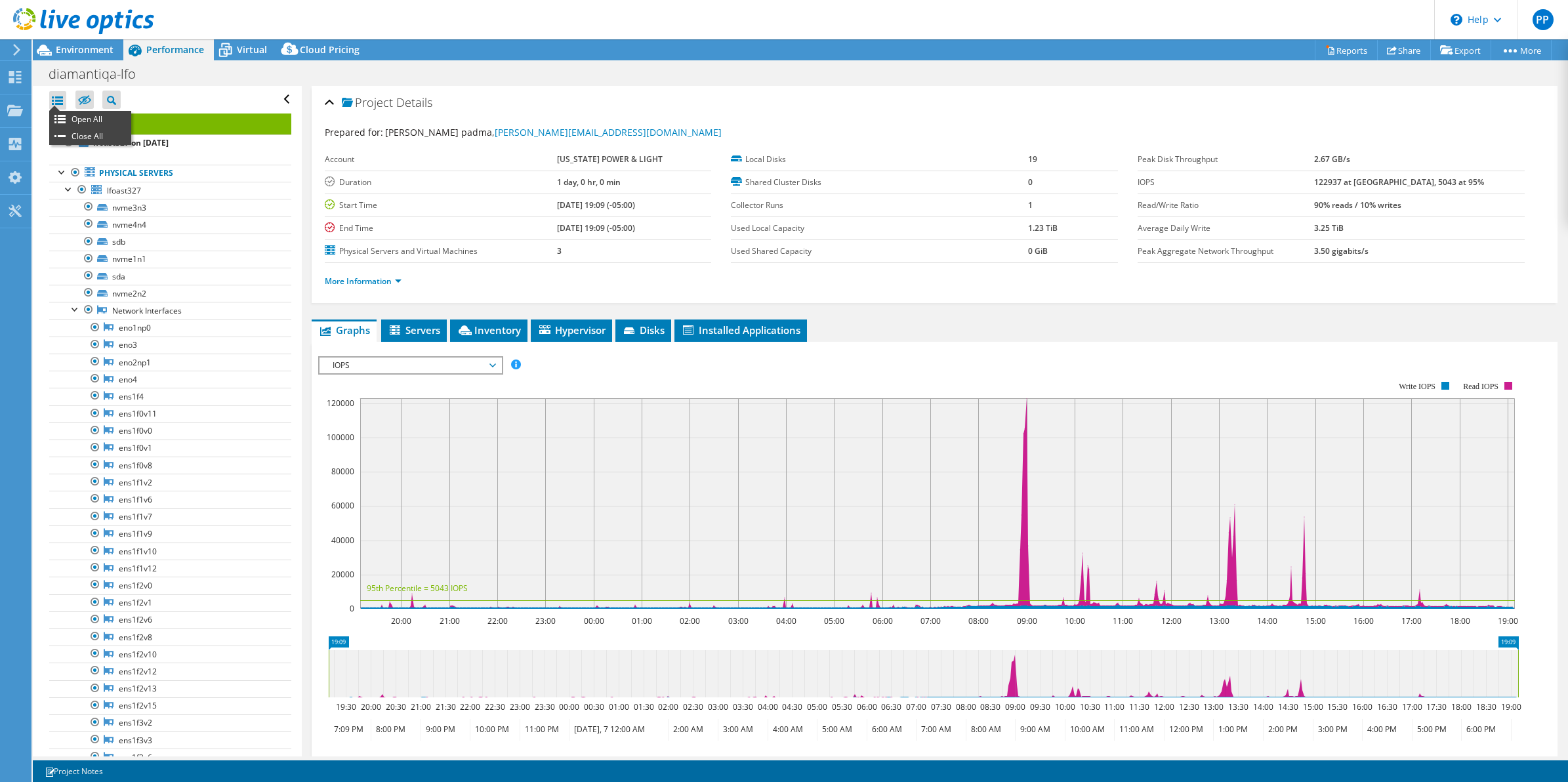
click at [58, 111] on ul "Open All Close All" at bounding box center [90, 127] width 82 height 34
click at [58, 108] on div at bounding box center [58, 100] width 17 height 18
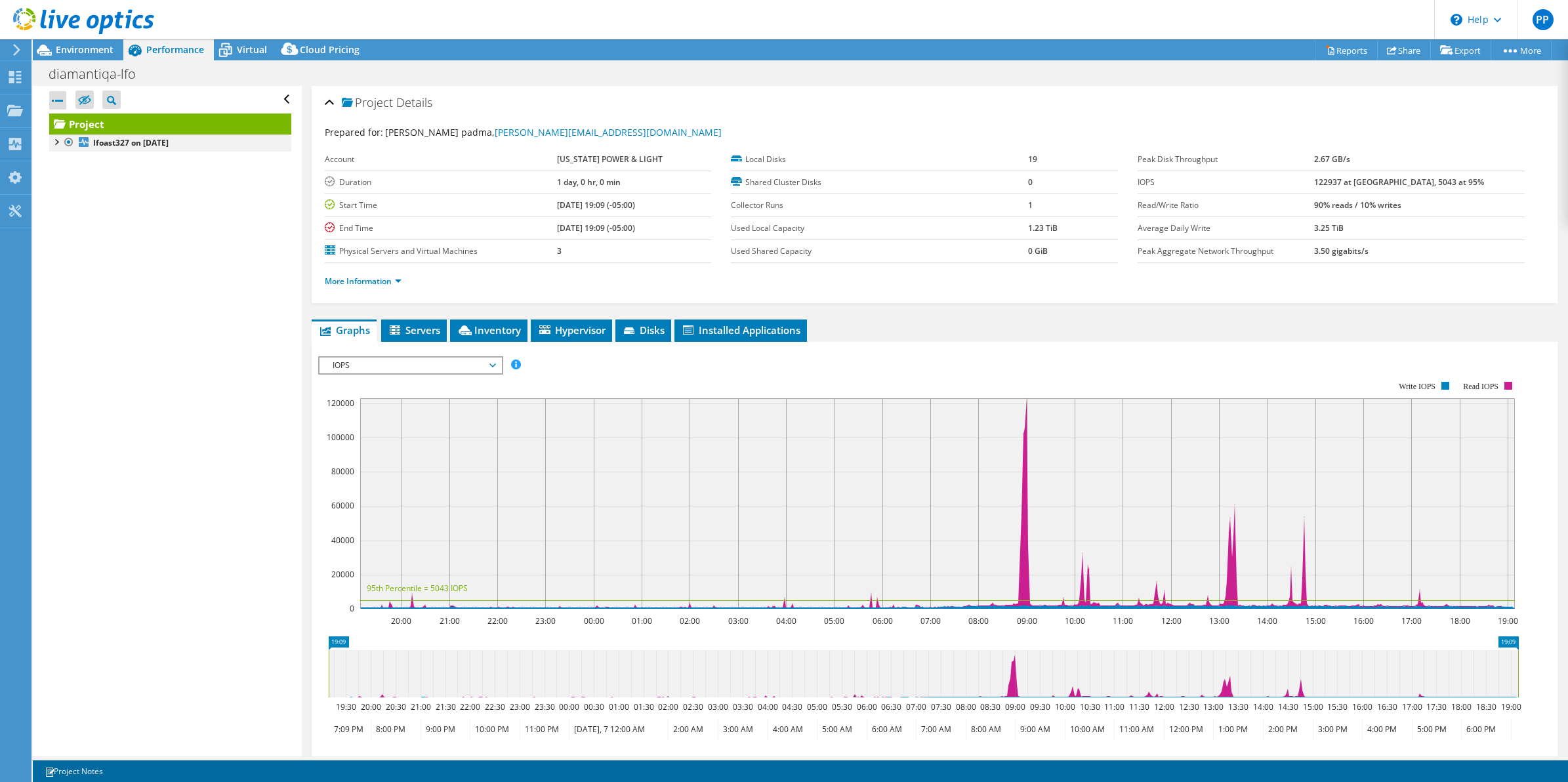
click at [59, 138] on div at bounding box center [55, 141] width 13 height 13
click at [66, 171] on div at bounding box center [62, 171] width 13 height 13
click at [63, 221] on div at bounding box center [62, 218] width 13 height 13
